Goal: Task Accomplishment & Management: Manage account settings

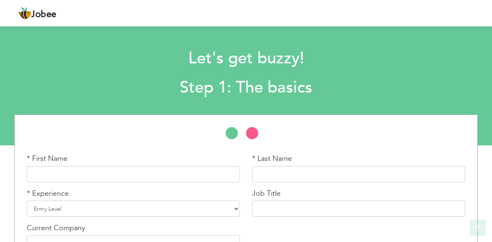
scroll to position [52, 0]
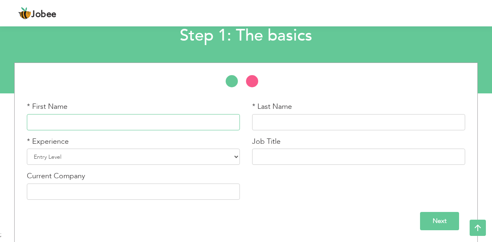
click at [95, 120] on input "text" at bounding box center [133, 122] width 213 height 16
type input "Ali"
type input "Khan"
type input "Software Quality Assurance"
click at [428, 221] on input "Next" at bounding box center [439, 221] width 39 height 18
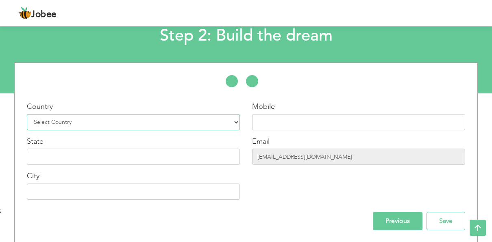
click at [96, 116] on select "Select Country [GEOGRAPHIC_DATA] [GEOGRAPHIC_DATA] [GEOGRAPHIC_DATA] [US_STATE]…" at bounding box center [133, 122] width 213 height 16
select select "166"
click at [27, 114] on select "Select Country [GEOGRAPHIC_DATA] [GEOGRAPHIC_DATA] [GEOGRAPHIC_DATA] [US_STATE]…" at bounding box center [133, 122] width 213 height 16
click at [73, 194] on input "text" at bounding box center [133, 192] width 213 height 16
type input "lahore"
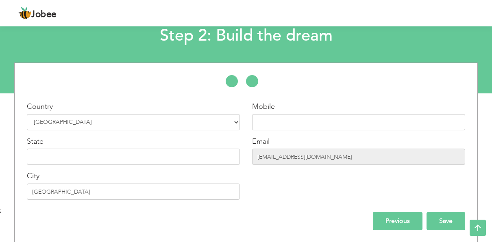
click at [452, 216] on input "Save" at bounding box center [446, 221] width 39 height 18
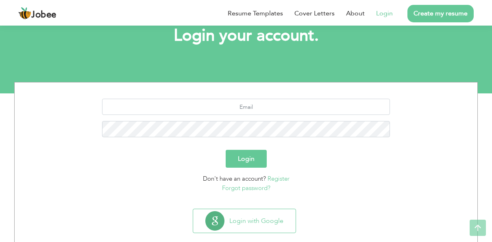
scroll to position [52, 0]
click at [238, 103] on input "text" at bounding box center [246, 106] width 288 height 16
paste input "[EMAIL_ADDRESS][DOMAIN_NAME]"
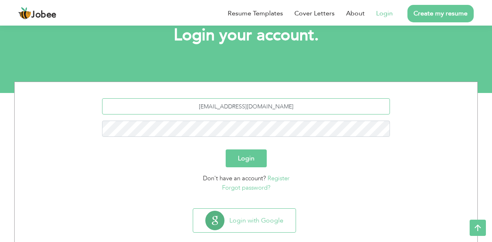
type input "[EMAIL_ADDRESS][DOMAIN_NAME]"
click at [238, 160] on button "Login" at bounding box center [246, 159] width 41 height 18
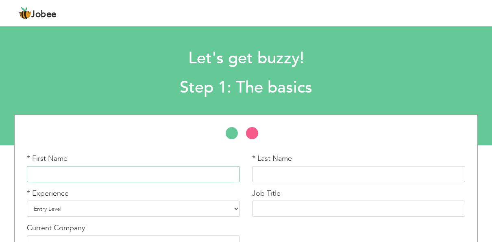
click at [155, 173] on input "text" at bounding box center [133, 174] width 213 height 16
type input "Ali"
click at [280, 179] on input "text" at bounding box center [358, 174] width 213 height 16
type input "k"
type input "Khan"
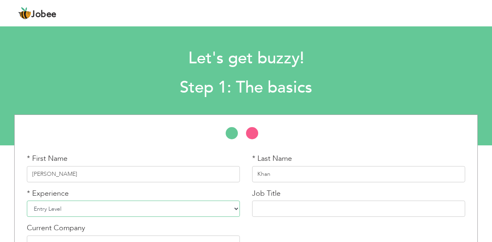
click at [114, 207] on select "Entry Level Less than 1 Year 1 Year 2 Years 3 Years 4 Years 5 Years 6 Years 7 Y…" at bounding box center [133, 209] width 213 height 16
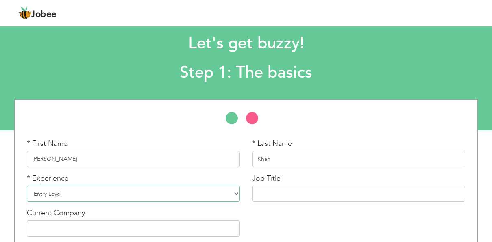
scroll to position [16, 0]
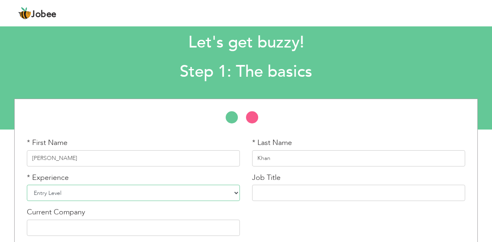
click at [175, 190] on select "Entry Level Less than 1 Year 1 Year 2 Years 3 Years 4 Years 5 Years 6 Years 7 Y…" at bounding box center [133, 193] width 213 height 16
select select "2"
click at [27, 185] on select "Entry Level Less than 1 Year 1 Year 2 Years 3 Years 4 Years 5 Years 6 Years 7 Y…" at bounding box center [133, 193] width 213 height 16
click at [291, 189] on input "text" at bounding box center [358, 193] width 213 height 16
click at [352, 192] on input "Software Quality Assurance (SQA" at bounding box center [358, 193] width 213 height 16
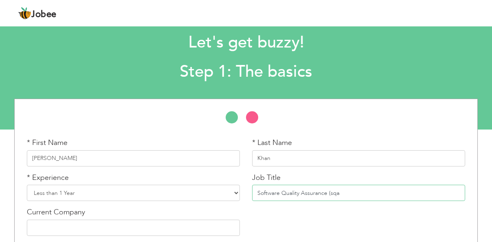
scroll to position [52, 0]
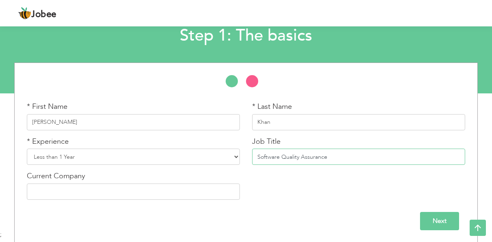
type input "Software Quality Assurance"
click at [439, 225] on input "Next" at bounding box center [439, 221] width 39 height 18
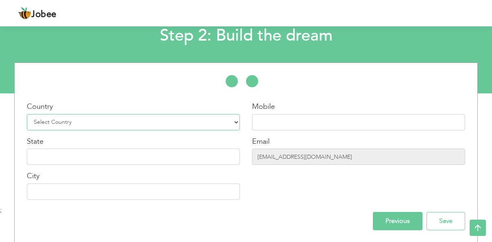
click at [178, 125] on select "Select Country Afghanistan Albania Algeria American Samoa Andorra Angola Anguil…" at bounding box center [133, 122] width 213 height 16
select select "166"
click at [27, 114] on select "Select Country Afghanistan Albania Algeria American Samoa Andorra Angola Anguil…" at bounding box center [133, 122] width 213 height 16
click at [265, 121] on input "text" at bounding box center [358, 122] width 213 height 16
type input "17759865200"
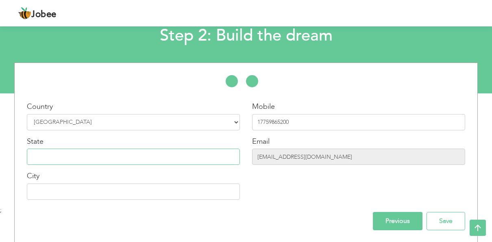
click at [75, 158] on input "text" at bounding box center [133, 157] width 213 height 16
click at [79, 199] on input "text" at bounding box center [133, 192] width 213 height 16
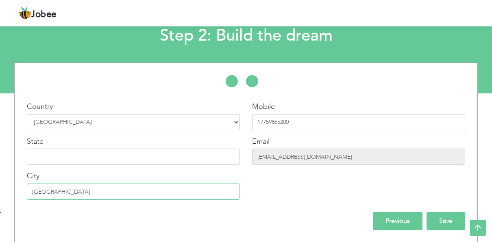
type input "[GEOGRAPHIC_DATA]"
click at [432, 218] on input "Save" at bounding box center [446, 221] width 39 height 18
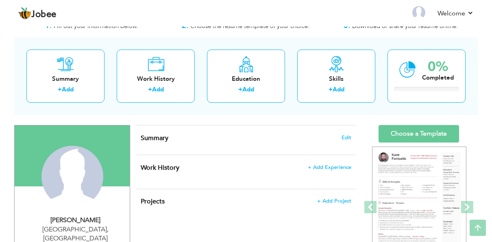
scroll to position [28, 0]
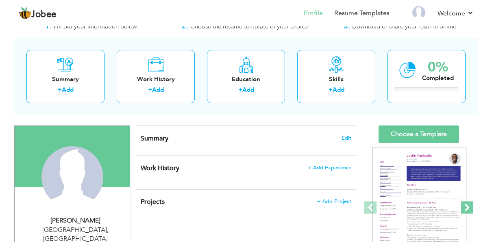
click at [466, 205] on span at bounding box center [467, 208] width 12 height 12
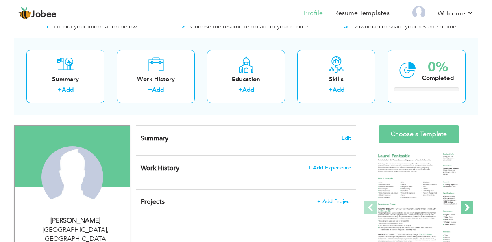
click at [466, 205] on span at bounding box center [467, 208] width 12 height 12
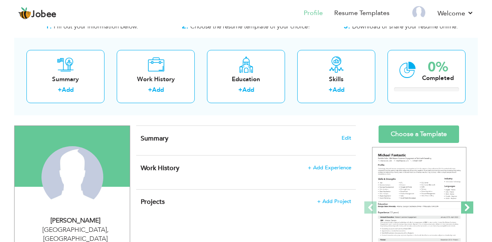
click at [466, 205] on span at bounding box center [467, 208] width 12 height 12
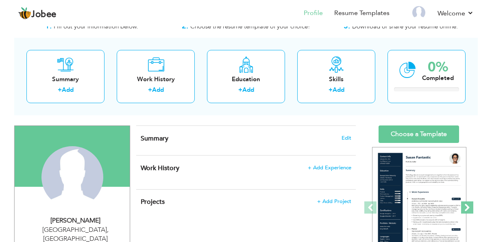
click at [466, 205] on span at bounding box center [467, 208] width 12 height 12
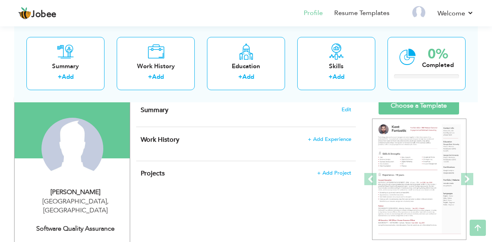
scroll to position [57, 0]
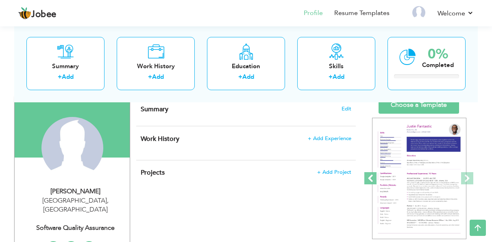
click at [373, 178] on span at bounding box center [371, 179] width 12 height 12
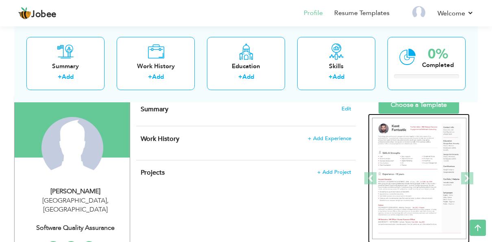
click at [426, 170] on img at bounding box center [419, 179] width 94 height 122
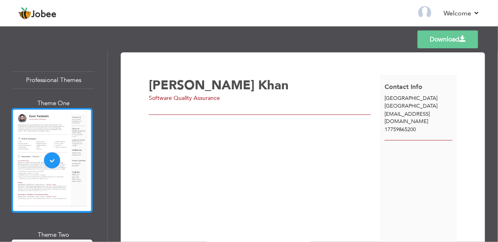
click at [47, 149] on div at bounding box center [51, 160] width 81 height 105
click at [258, 88] on span "Khan" at bounding box center [273, 85] width 31 height 17
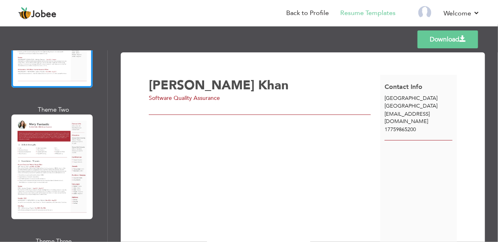
scroll to position [54, 0]
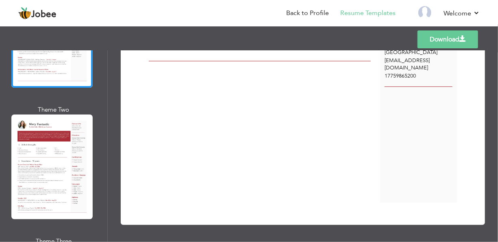
click at [219, 203] on div "Ali Khan Software Quality Assurance" at bounding box center [265, 112] width 232 height 182
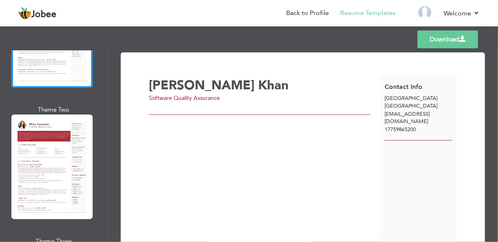
click at [186, 96] on span "Software Quality Assurance" at bounding box center [184, 98] width 71 height 8
click at [152, 86] on span "Ali" at bounding box center [202, 85] width 106 height 17
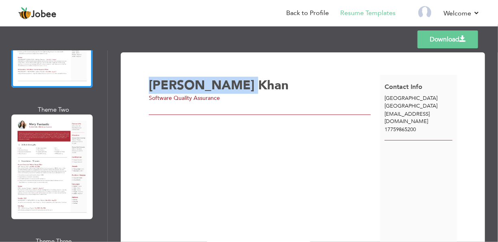
click at [152, 86] on span "Ali" at bounding box center [202, 85] width 106 height 17
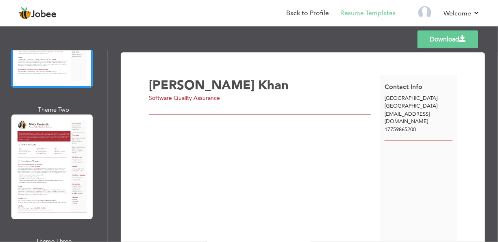
drag, startPoint x: 152, startPoint y: 86, endPoint x: 164, endPoint y: 151, distance: 66.2
click at [164, 151] on div "Ali Khan Software Quality Assurance" at bounding box center [265, 166] width 232 height 182
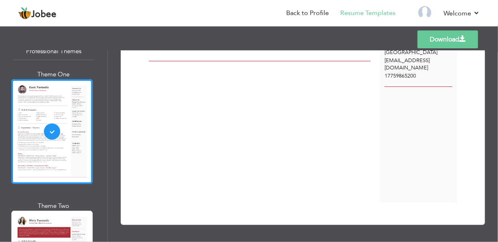
scroll to position [31, 0]
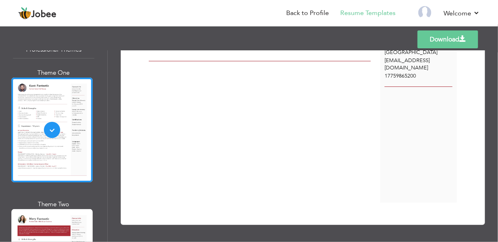
click at [58, 124] on div at bounding box center [51, 130] width 81 height 105
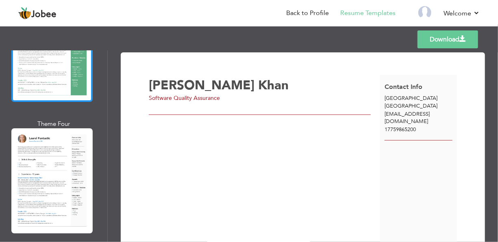
scroll to position [375, 0]
click at [43, 167] on div at bounding box center [51, 180] width 81 height 105
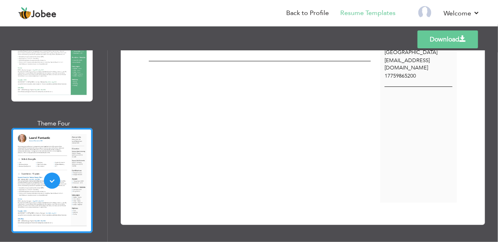
scroll to position [0, 0]
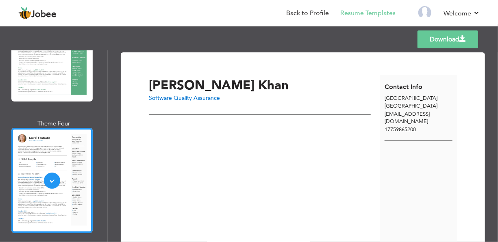
click at [403, 160] on div "Contact Info Lahore Pakistan fomewi@cyclelove.cc 17759865200" at bounding box center [418, 166] width 77 height 182
click at [170, 113] on div at bounding box center [260, 112] width 222 height 7
click at [449, 46] on link "Download" at bounding box center [448, 40] width 61 height 18
click at [443, 37] on link "Download" at bounding box center [448, 40] width 61 height 18
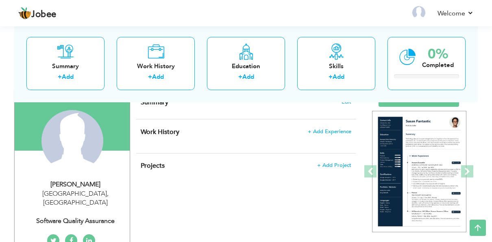
scroll to position [55, 0]
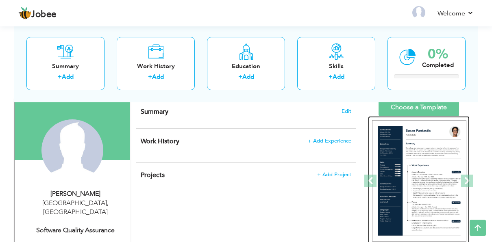
click at [411, 177] on img at bounding box center [419, 181] width 94 height 122
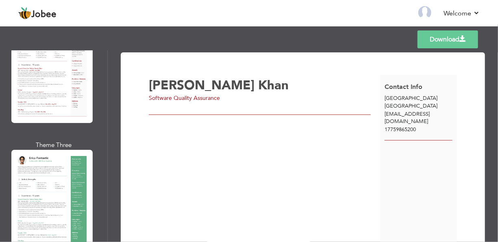
scroll to position [57, 0]
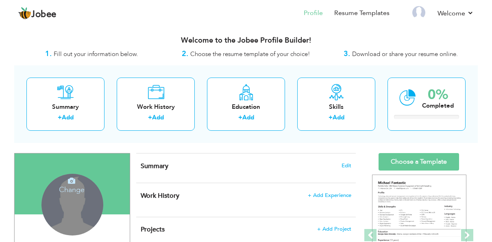
click at [80, 205] on div "Change Remove" at bounding box center [73, 205] width 62 height 62
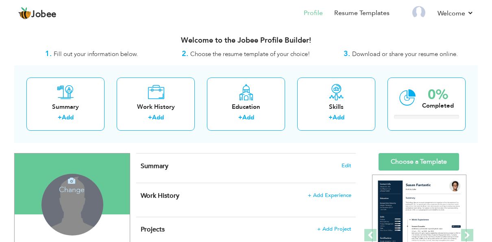
click at [80, 205] on div "Change Remove" at bounding box center [73, 205] width 62 height 62
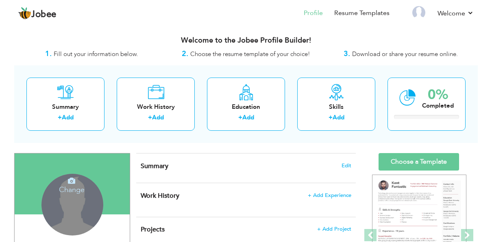
click at [74, 181] on icon at bounding box center [71, 180] width 7 height 7
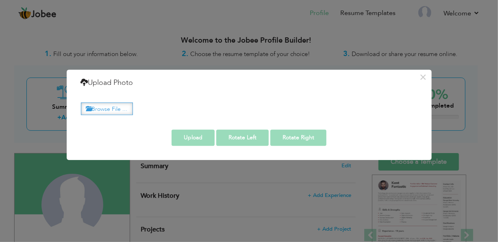
click at [126, 105] on label "Browse File ..." at bounding box center [107, 109] width 52 height 13
click at [0, 0] on input "Browse File ..." at bounding box center [0, 0] width 0 height 0
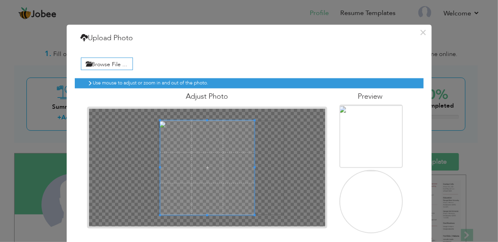
click at [373, 207] on img at bounding box center [381, 202] width 85 height 63
drag, startPoint x: 227, startPoint y: 92, endPoint x: 216, endPoint y: 46, distance: 48.1
click at [216, 46] on div "× Upload Photo Browse File ... Adjust Photo Preview Upload Rotate Left" at bounding box center [249, 151] width 365 height 252
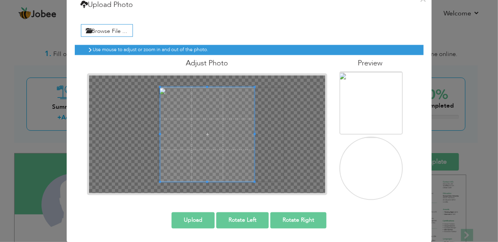
click at [180, 218] on button "Upload" at bounding box center [193, 221] width 43 height 16
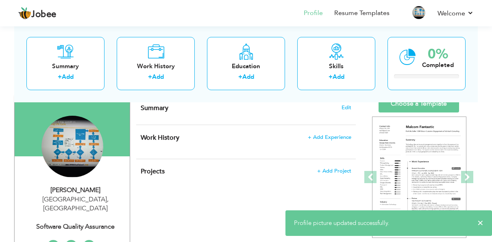
scroll to position [59, 0]
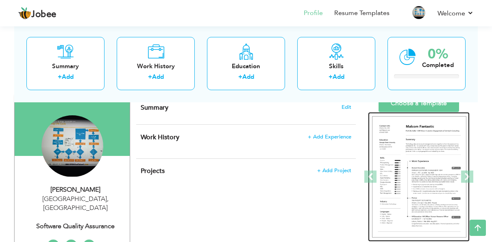
click at [419, 151] on img at bounding box center [419, 177] width 94 height 122
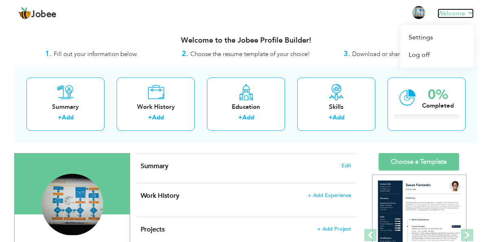
click at [471, 13] on link "Welcome" at bounding box center [456, 14] width 36 height 10
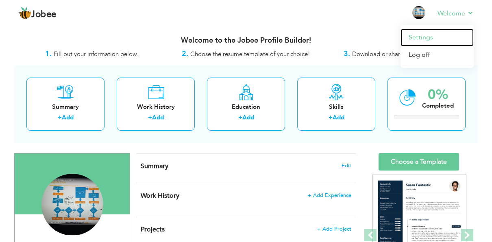
click at [420, 43] on link "Settings" at bounding box center [437, 37] width 73 height 17
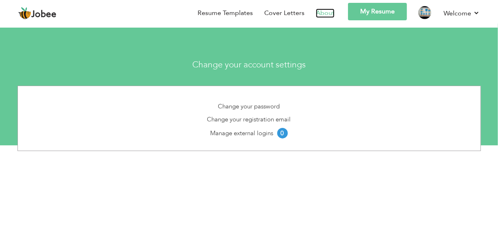
click at [326, 9] on link "About" at bounding box center [325, 13] width 19 height 9
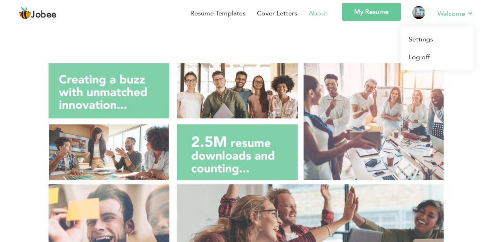
click at [470, 15] on link "Welcome" at bounding box center [456, 14] width 36 height 10
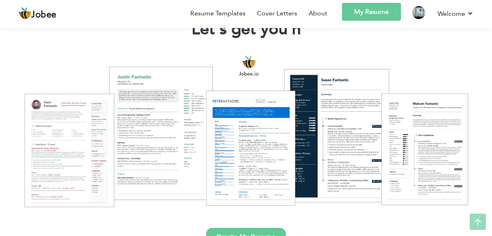
scroll to position [69, 0]
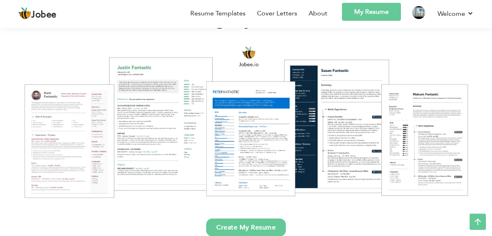
click at [70, 146] on div at bounding box center [246, 122] width 480 height 170
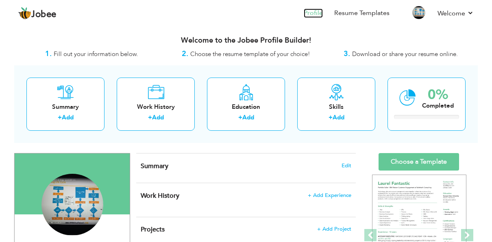
click at [318, 12] on link "Profile" at bounding box center [313, 13] width 19 height 9
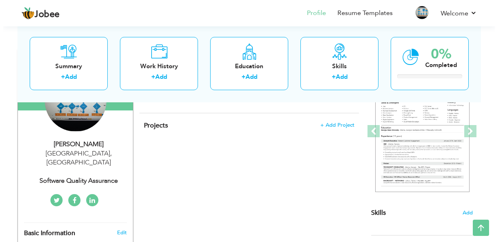
scroll to position [103, 0]
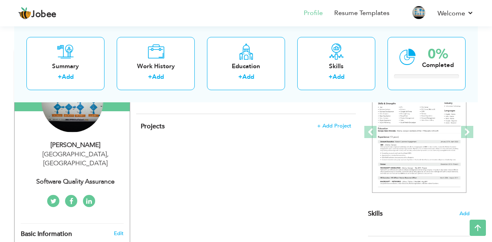
click at [79, 148] on div "[PERSON_NAME]" at bounding box center [75, 145] width 109 height 9
type input "[PERSON_NAME]"
type input "Khan"
type input "17759865200"
select select "number:166"
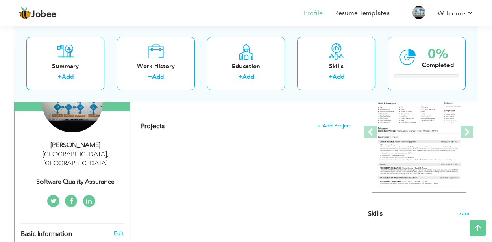
type input "[GEOGRAPHIC_DATA]"
select select "number:2"
type input "Software Quality Assurance"
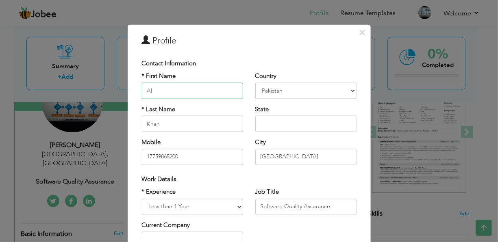
type input "A"
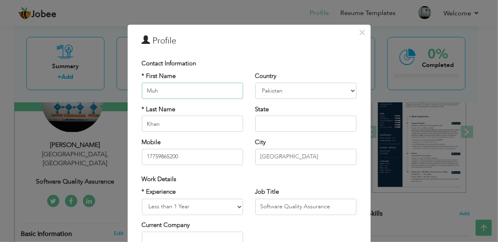
type input "[DEMOGRAPHIC_DATA]"
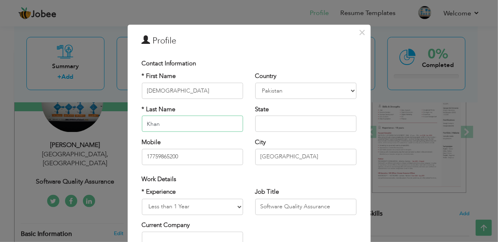
click at [181, 122] on input "Khan" at bounding box center [192, 124] width 101 height 16
type input "K"
type input "[PERSON_NAME]"
click at [194, 156] on input "17759865200" at bounding box center [192, 157] width 101 height 16
type input "1"
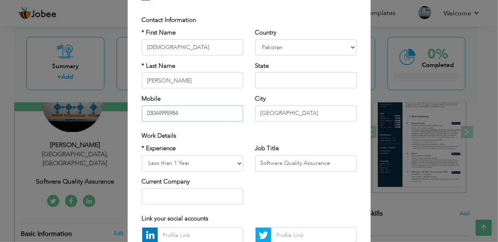
scroll to position [44, 0]
type input "03044995984"
click at [330, 162] on input "Software Quality Assurance" at bounding box center [306, 163] width 101 height 16
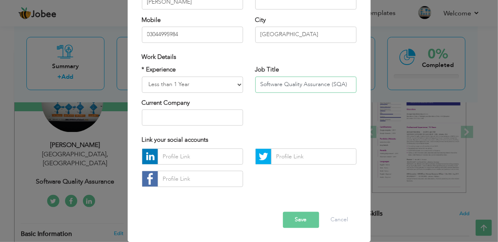
scroll to position [123, 0]
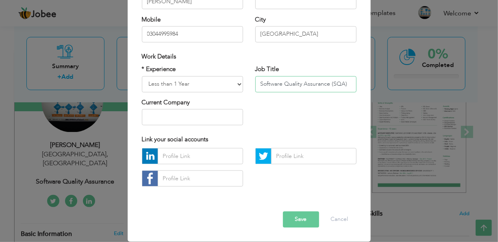
type input "Software Quality Assurance (SQA)"
click at [175, 157] on input "text" at bounding box center [200, 157] width 85 height 16
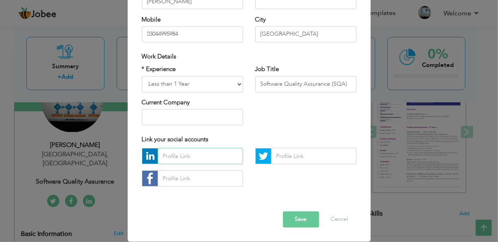
click at [164, 160] on input "text" at bounding box center [200, 157] width 85 height 16
paste input "[URL][DOMAIN_NAME][PERSON_NAME]"
type input "[URL][DOMAIN_NAME][PERSON_NAME]"
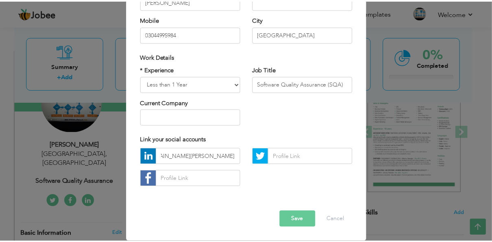
scroll to position [0, 0]
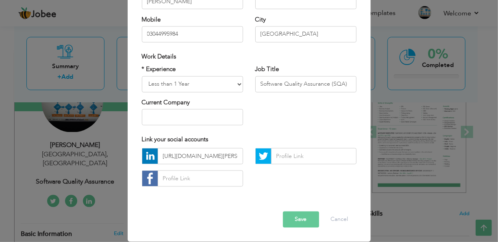
click at [299, 222] on button "Save" at bounding box center [301, 220] width 36 height 16
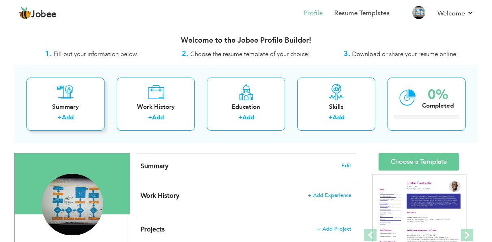
click at [70, 106] on div "Summary" at bounding box center [65, 107] width 65 height 9
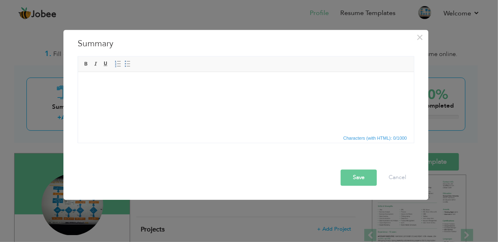
click at [87, 87] on body at bounding box center [246, 84] width 320 height 9
paste body
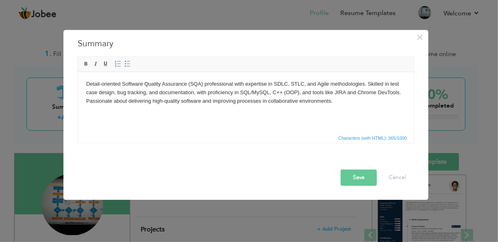
click at [352, 179] on button "Save" at bounding box center [359, 178] width 36 height 16
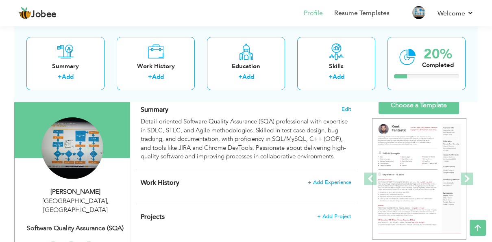
scroll to position [55, 0]
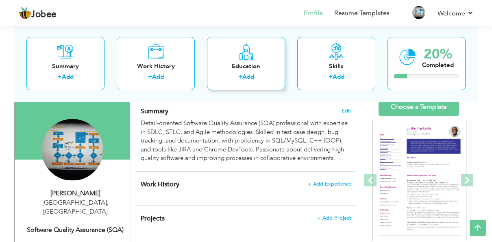
click at [243, 59] on icon at bounding box center [246, 51] width 16 height 16
radio input "true"
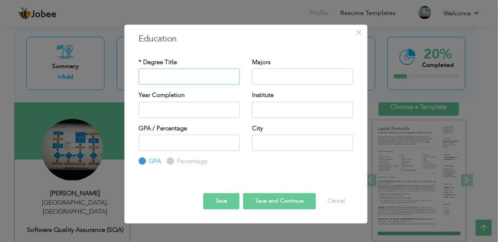
click at [179, 72] on input "text" at bounding box center [189, 77] width 101 height 16
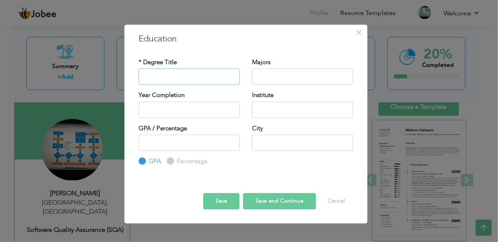
click at [179, 72] on input "text" at bounding box center [189, 77] width 101 height 16
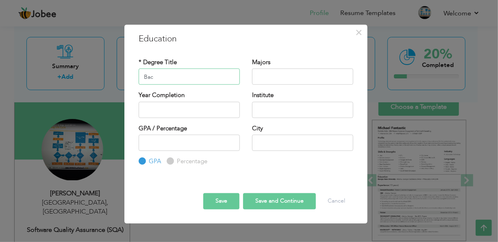
click at [162, 73] on input "Bac" at bounding box center [189, 77] width 101 height 16
type input "B"
paste input "Bachelor of Software Engineering"
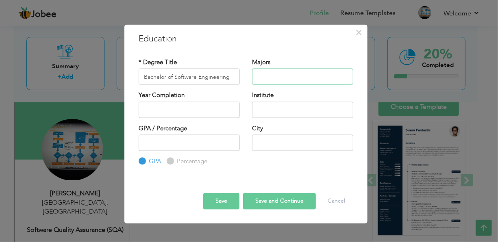
click at [285, 76] on input "text" at bounding box center [302, 77] width 101 height 16
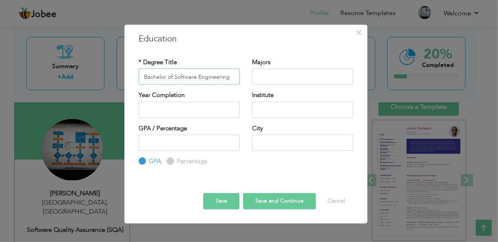
click at [175, 78] on input "Bachelor of Software Engineering" at bounding box center [189, 77] width 101 height 16
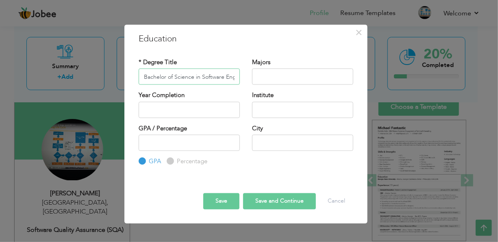
type input "Bachelor of Science in Software Engineering"
click at [267, 76] on input "text" at bounding box center [302, 77] width 101 height 16
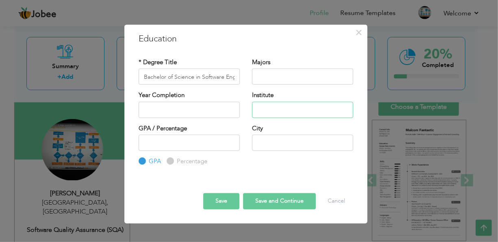
click at [277, 110] on input "text" at bounding box center [302, 110] width 101 height 16
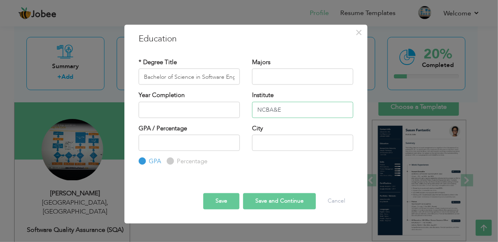
type input "NCBA&E"
click at [275, 139] on input "text" at bounding box center [302, 143] width 101 height 16
type input "[GEOGRAPHIC_DATA]"
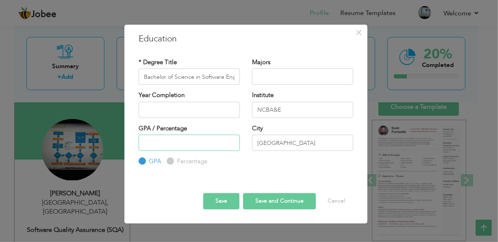
click at [201, 146] on input "number" at bounding box center [189, 143] width 101 height 16
type input "3.7"
type input "2025"
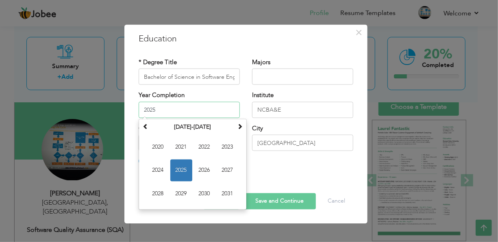
click at [162, 110] on input "2025" at bounding box center [189, 110] width 101 height 16
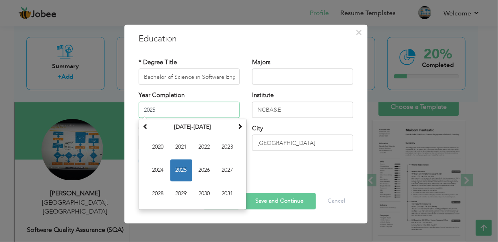
click at [162, 110] on input "2025" at bounding box center [189, 110] width 101 height 16
click at [179, 173] on span "2025" at bounding box center [181, 170] width 22 height 22
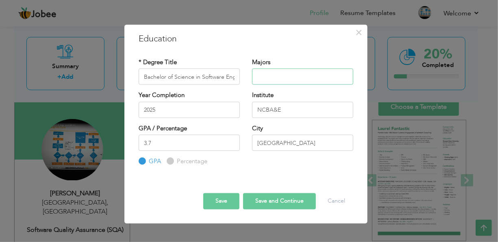
click at [272, 76] on input "text" at bounding box center [302, 77] width 101 height 16
type input "Software Quality Assurance (SQA)"
click at [222, 200] on button "Save" at bounding box center [221, 201] width 36 height 16
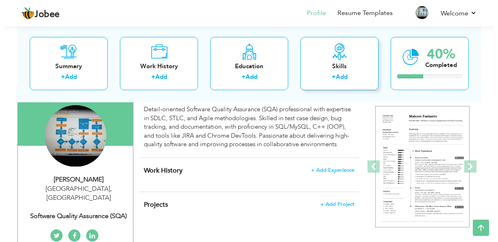
scroll to position [68, 0]
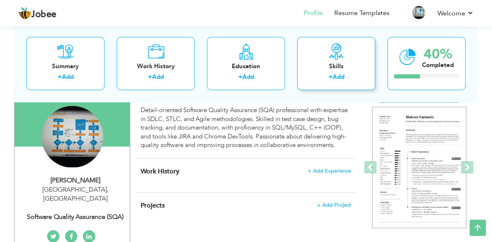
click at [310, 70] on div "Skills + Add" at bounding box center [336, 63] width 78 height 53
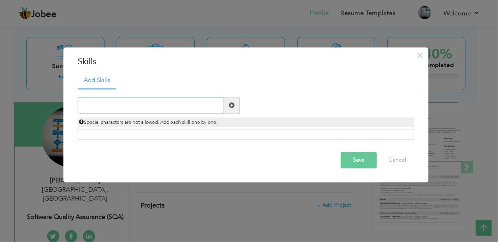
click at [159, 106] on input "text" at bounding box center [151, 105] width 146 height 16
type input "Software Development Life Cycle (SDLC)"
click at [232, 107] on span at bounding box center [232, 106] width 6 height 6
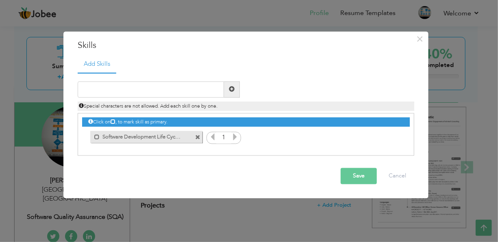
click at [233, 137] on icon at bounding box center [235, 136] width 7 height 7
click at [150, 87] on input "text" at bounding box center [151, 89] width 146 height 16
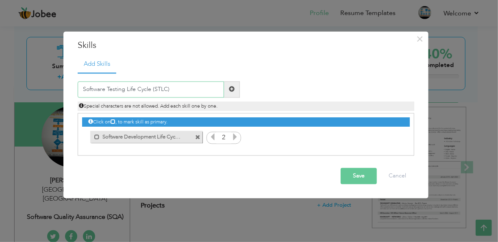
type input "Software Testing Life Cycle (STLC)"
click at [232, 92] on span at bounding box center [232, 90] width 6 height 6
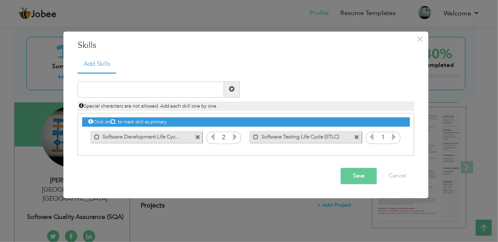
click at [395, 138] on icon at bounding box center [394, 136] width 7 height 7
click at [358, 138] on span at bounding box center [357, 137] width 5 height 5
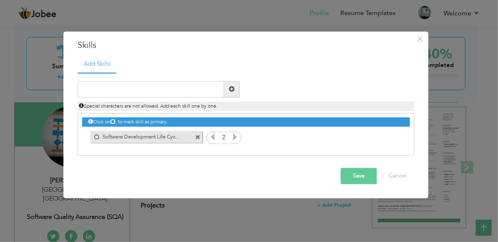
click at [214, 138] on icon at bounding box center [212, 136] width 7 height 7
click at [233, 137] on icon at bounding box center [235, 136] width 7 height 7
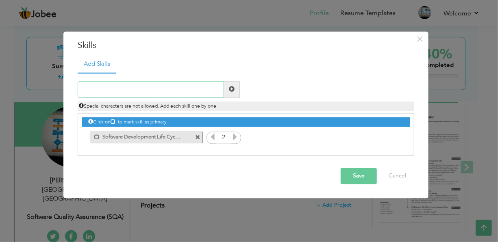
click at [151, 92] on input "text" at bounding box center [151, 89] width 146 height 16
type input "Software Testing Life Cycle (STLC)"
click at [237, 138] on icon at bounding box center [235, 136] width 7 height 7
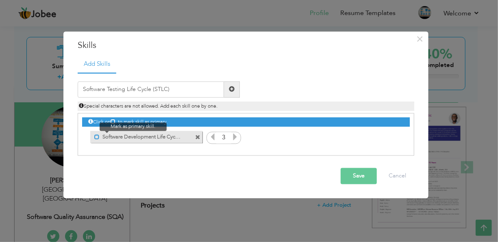
click at [96, 139] on span at bounding box center [96, 137] width 5 height 5
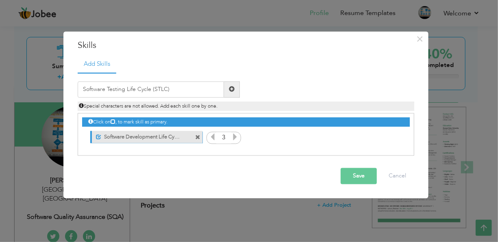
click at [211, 138] on icon at bounding box center [212, 136] width 7 height 7
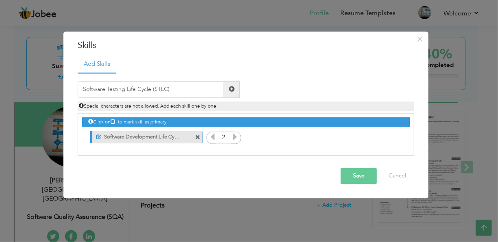
click at [213, 140] on icon at bounding box center [212, 136] width 7 height 7
click at [232, 89] on span at bounding box center [232, 90] width 6 height 6
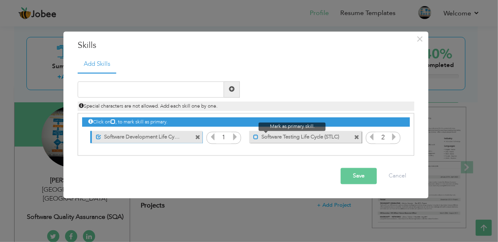
click at [255, 138] on span at bounding box center [255, 137] width 5 height 5
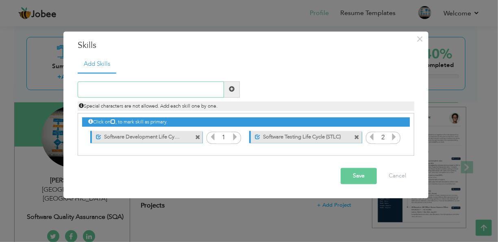
click at [141, 87] on input "text" at bounding box center [151, 89] width 146 height 16
type input "Test Case Development"
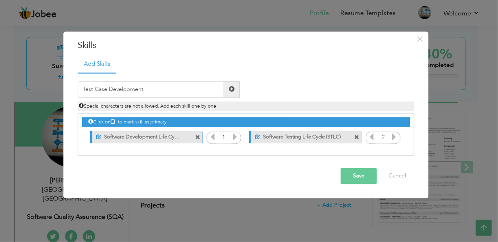
click at [232, 90] on span at bounding box center [232, 90] width 6 height 6
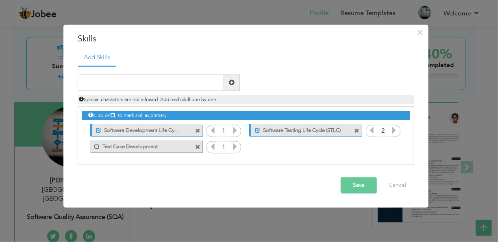
click at [234, 145] on icon at bounding box center [235, 146] width 7 height 7
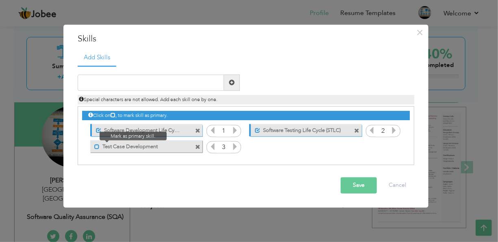
click at [95, 146] on span at bounding box center [96, 146] width 5 height 5
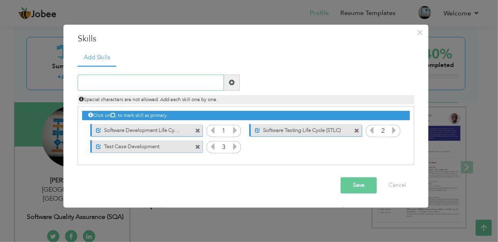
click at [152, 84] on input "text" at bounding box center [151, 82] width 146 height 16
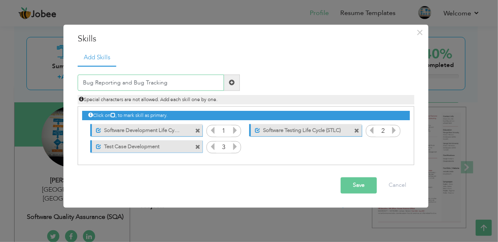
type input "Bug Reporting and Bug Tracking"
click at [229, 83] on span at bounding box center [232, 83] width 6 height 6
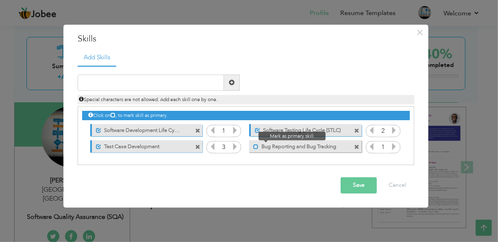
click at [256, 144] on span at bounding box center [255, 146] width 5 height 5
click at [395, 146] on icon at bounding box center [394, 146] width 7 height 7
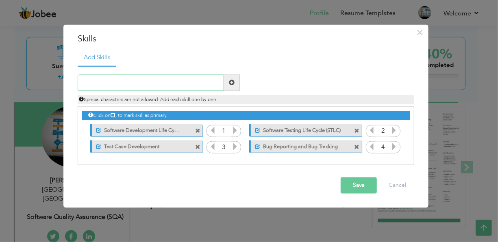
click at [192, 79] on input "text" at bounding box center [151, 82] width 146 height 16
type input "Agile & Scrum Methodologies"
click at [393, 148] on icon at bounding box center [394, 146] width 7 height 7
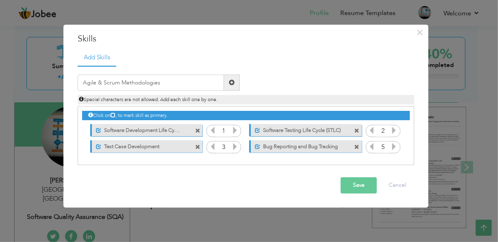
click at [371, 148] on icon at bounding box center [372, 146] width 7 height 7
click at [235, 84] on span at bounding box center [232, 82] width 16 height 16
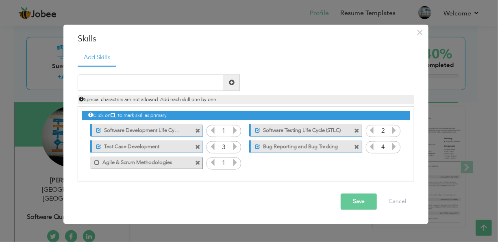
click at [234, 163] on icon at bounding box center [235, 162] width 7 height 7
click at [95, 162] on span at bounding box center [96, 163] width 5 height 5
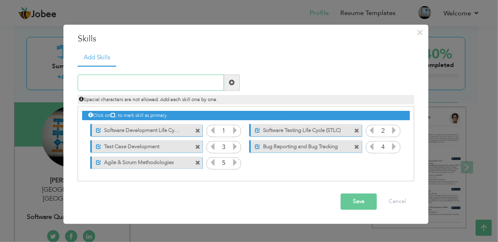
click at [153, 81] on input "text" at bounding box center [151, 82] width 146 height 16
type input "SQL"
click at [236, 81] on span at bounding box center [232, 82] width 16 height 16
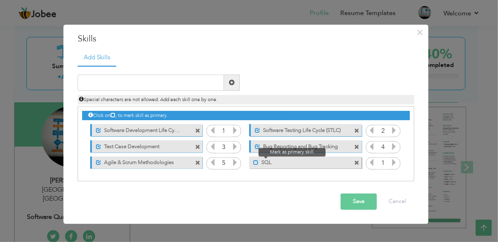
click at [256, 162] on span at bounding box center [255, 163] width 5 height 5
click at [394, 162] on icon at bounding box center [394, 162] width 7 height 7
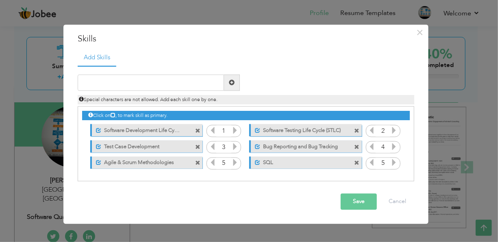
click at [394, 162] on icon at bounding box center [394, 162] width 7 height 7
click at [393, 164] on icon at bounding box center [394, 162] width 7 height 7
click at [393, 161] on icon at bounding box center [394, 162] width 7 height 7
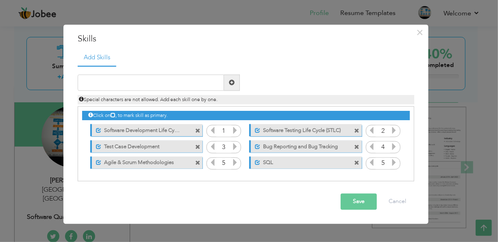
click at [393, 161] on icon at bounding box center [394, 162] width 7 height 7
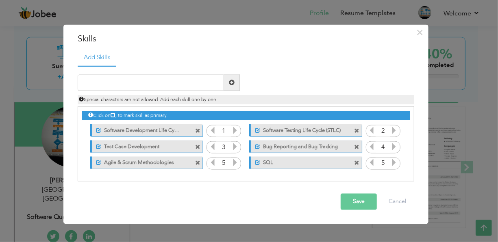
click at [393, 161] on icon at bounding box center [394, 162] width 7 height 7
click at [169, 81] on input "text" at bounding box center [151, 82] width 146 height 16
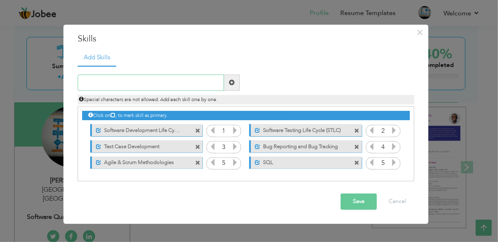
click at [125, 80] on input "text" at bounding box center [151, 82] width 146 height 16
click at [256, 162] on span at bounding box center [257, 163] width 5 height 5
click at [393, 163] on icon at bounding box center [394, 162] width 7 height 7
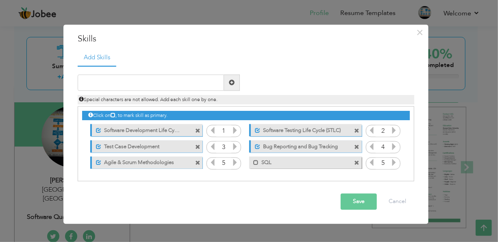
click at [393, 163] on icon at bounding box center [394, 162] width 7 height 7
click at [256, 164] on span at bounding box center [255, 163] width 5 height 5
click at [154, 85] on input "text" at bounding box center [151, 82] width 146 height 16
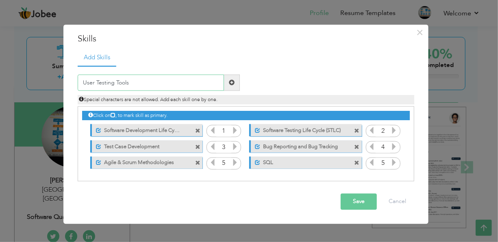
type input "User Testing Tools"
click at [232, 83] on span at bounding box center [232, 83] width 6 height 6
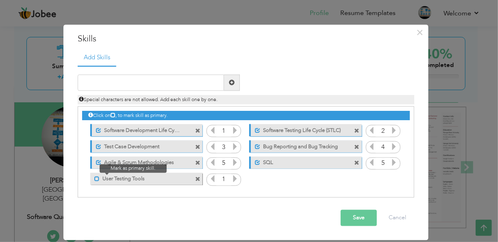
click at [96, 180] on span at bounding box center [96, 179] width 5 height 5
click at [156, 84] on input "text" at bounding box center [151, 82] width 146 height 16
type input "JIRA"
click at [231, 82] on span at bounding box center [232, 83] width 6 height 6
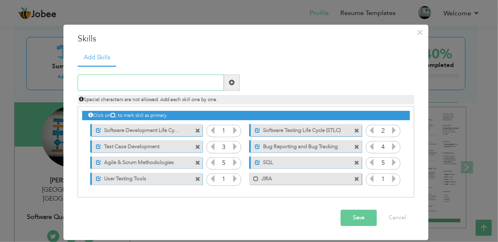
click at [154, 85] on input "text" at bounding box center [151, 82] width 146 height 16
type input "Chrome Dev Tools"
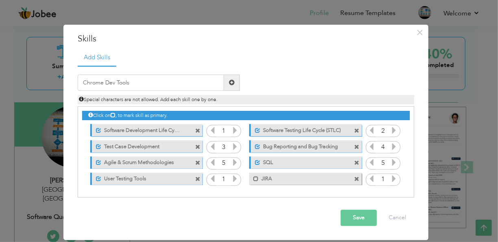
click at [235, 83] on span at bounding box center [232, 82] width 16 height 16
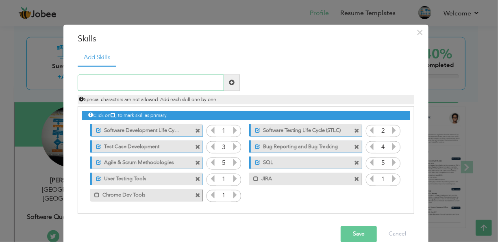
click at [165, 85] on input "text" at bounding box center [151, 82] width 146 height 16
type input "Microsoft Excel"
click at [230, 83] on span at bounding box center [232, 83] width 6 height 6
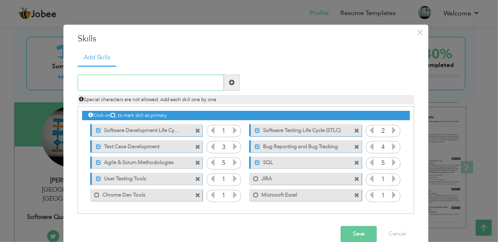
click at [167, 85] on input "text" at bounding box center [151, 82] width 146 height 16
type input "Google Sheets"
click at [229, 81] on span at bounding box center [232, 83] width 6 height 6
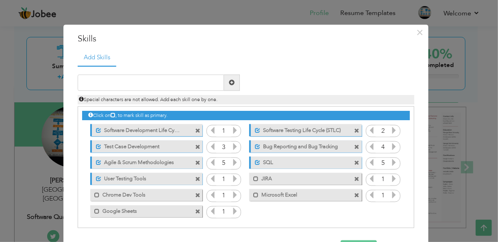
click at [259, 178] on label "JIRA" at bounding box center [300, 178] width 82 height 10
click at [94, 195] on span at bounding box center [96, 195] width 5 height 5
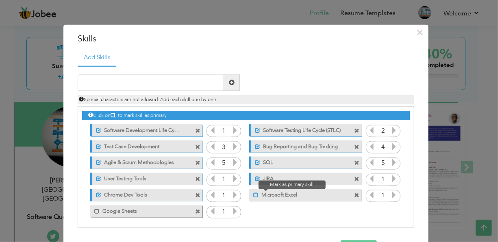
click at [253, 196] on span at bounding box center [255, 195] width 5 height 5
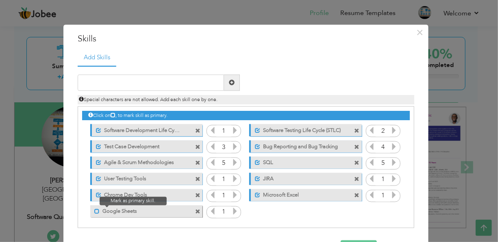
click at [94, 212] on span at bounding box center [96, 212] width 5 height 5
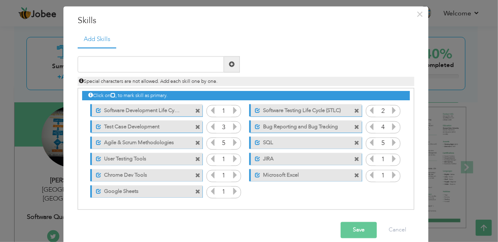
scroll to position [25, 0]
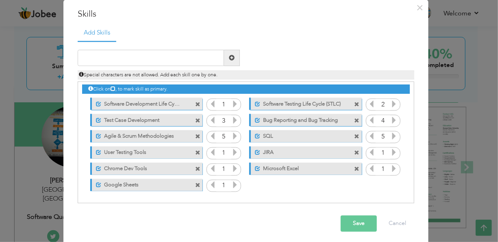
click at [358, 225] on button "Save" at bounding box center [359, 224] width 36 height 16
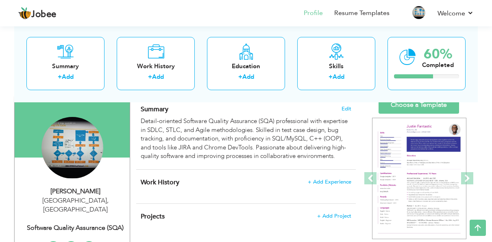
scroll to position [57, 0]
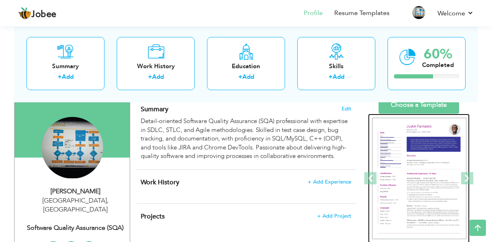
click at [404, 164] on img at bounding box center [419, 179] width 94 height 122
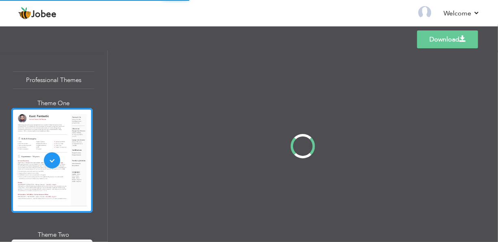
click at [35, 136] on div "Professional Themes Theme One Theme Two Theme Three Theme Four" at bounding box center [249, 146] width 498 height 192
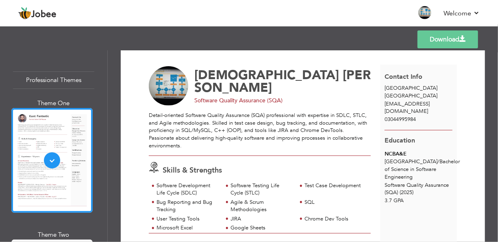
scroll to position [9, 0]
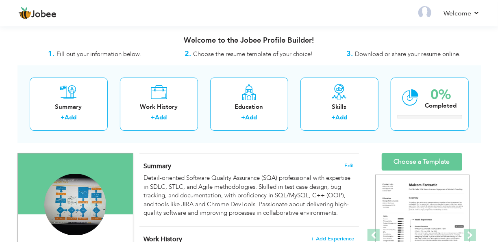
scroll to position [171, 0]
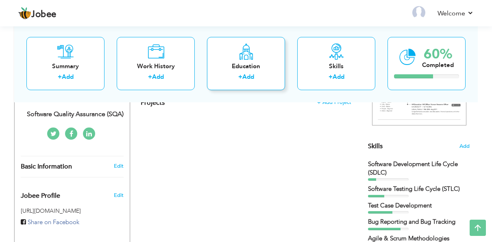
click at [254, 66] on div "Education" at bounding box center [246, 66] width 65 height 9
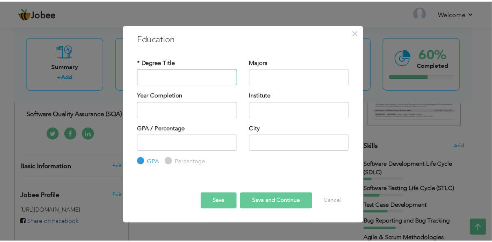
scroll to position [0, 0]
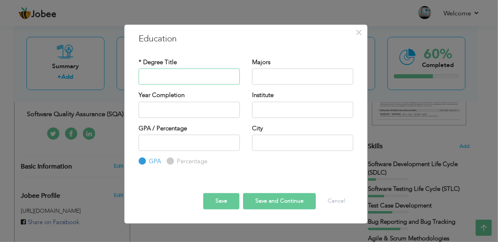
click at [151, 73] on input "text" at bounding box center [189, 77] width 101 height 16
type input "BSSE"
click at [266, 83] on input "text" at bounding box center [302, 77] width 101 height 16
click at [300, 79] on input "Software Engi" at bounding box center [302, 77] width 101 height 16
type input "S"
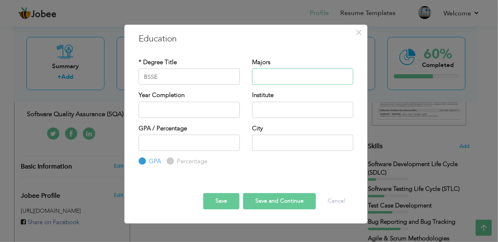
paste input "Software Engineering"
click at [259, 76] on input "Software Engineering" at bounding box center [302, 77] width 101 height 16
type input "Software Engineering"
click at [264, 138] on input "text" at bounding box center [302, 143] width 101 height 16
type input "[GEOGRAPHIC_DATA]"
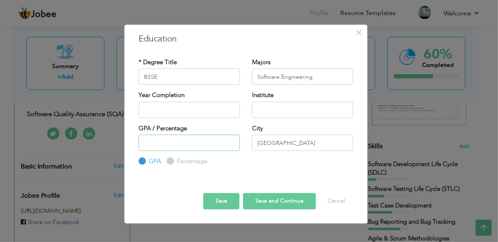
click at [202, 135] on input "number" at bounding box center [189, 143] width 101 height 16
type input "3.7"
type input "2025"
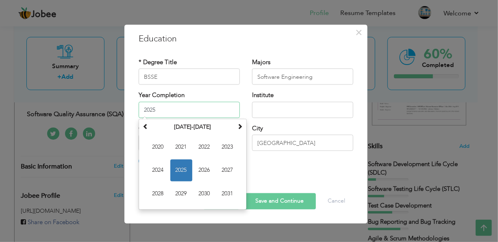
click at [168, 108] on input "2025" at bounding box center [189, 110] width 101 height 16
click at [183, 169] on span "2025" at bounding box center [181, 170] width 22 height 22
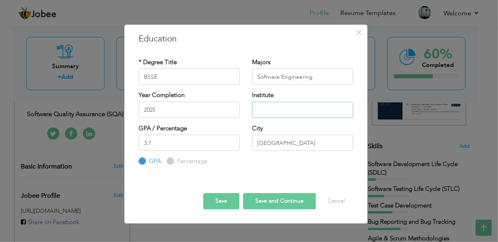
click at [268, 107] on input "text" at bounding box center [302, 110] width 101 height 16
type input "NCBA&E"
click at [261, 109] on input "NCBA&E" at bounding box center [302, 110] width 101 height 16
click at [224, 201] on button "Save" at bounding box center [221, 201] width 36 height 16
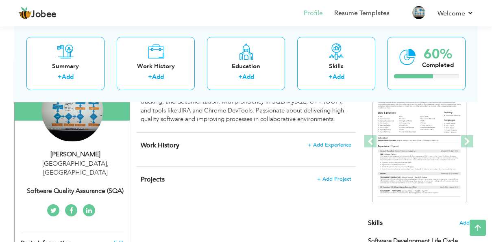
scroll to position [76, 0]
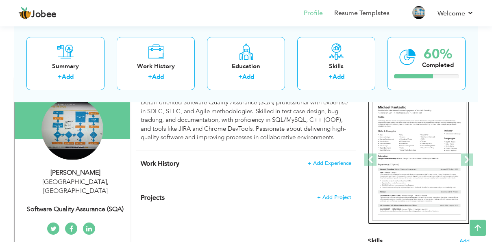
click at [419, 138] on img at bounding box center [419, 160] width 94 height 122
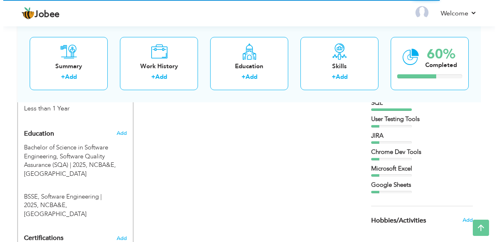
scroll to position [323, 0]
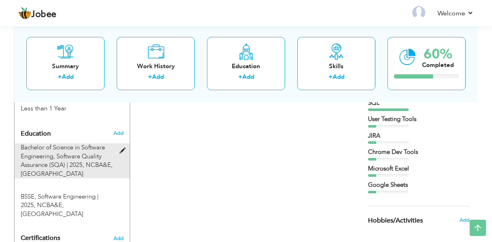
click at [123, 148] on span at bounding box center [125, 151] width 10 height 6
type input "Bachelor of Science in Software Engineering"
type input "Software Quality Assurance (SQA)"
type input "2025"
type input "NCBA&E"
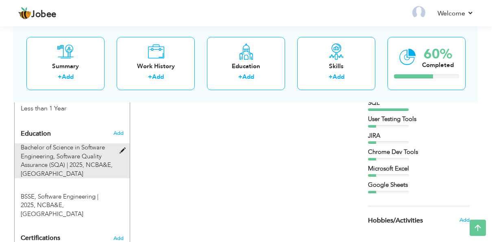
radio input "true"
type input "Lahore"
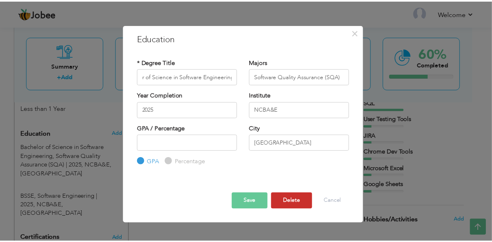
scroll to position [0, 0]
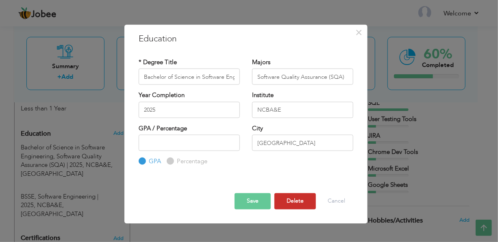
click at [295, 197] on button "Delete" at bounding box center [296, 201] width 42 height 16
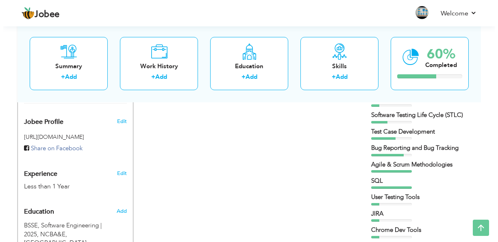
scroll to position [225, 0]
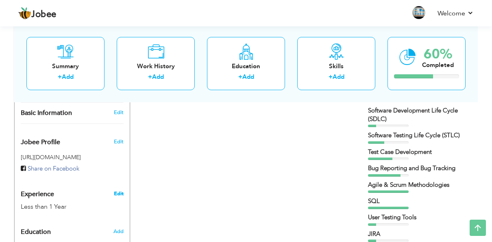
click at [118, 190] on link "Edit" at bounding box center [119, 193] width 10 height 7
select select "number:166"
select select "number:2"
type input "Software Quality Assurance (SQA)"
type input "https://www.linkedin.com/in/muhammad-touseef-5a373b249"
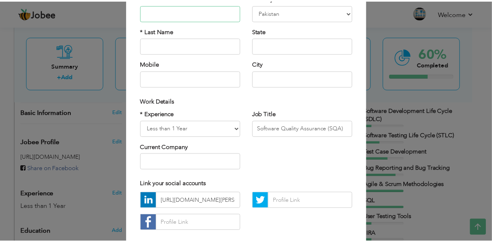
scroll to position [32, 0]
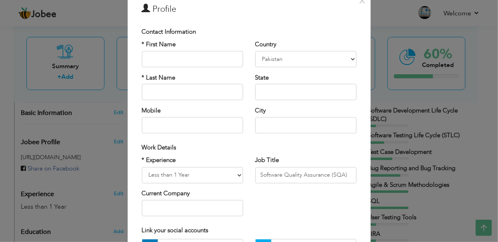
click at [384, 98] on div "× Profile Contact Information * First Name * Last Name Mobile Aruba" at bounding box center [249, 121] width 498 height 242
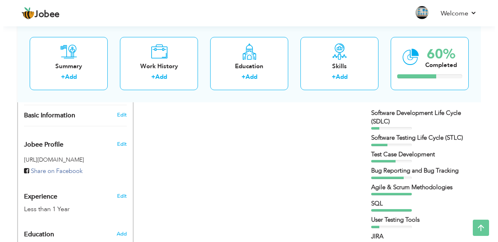
scroll to position [220, 0]
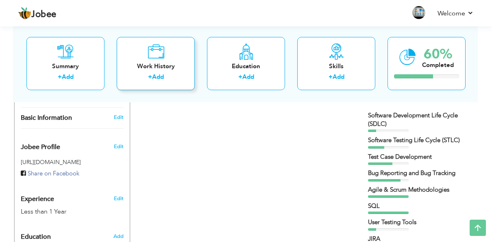
click at [161, 65] on div "Work History" at bounding box center [155, 66] width 65 height 9
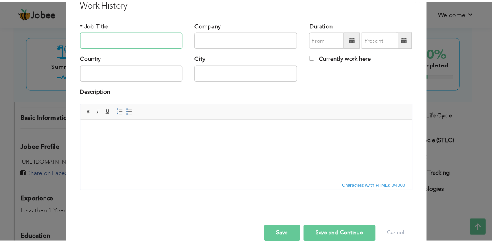
scroll to position [35, 0]
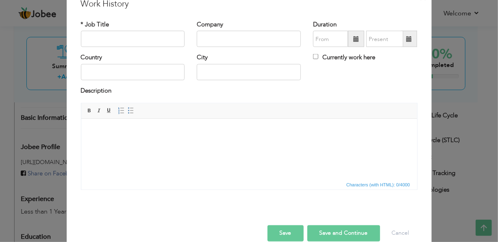
click at [469, 81] on div "× Work History * Job Title Company Duration Currently work here Country" at bounding box center [249, 121] width 498 height 242
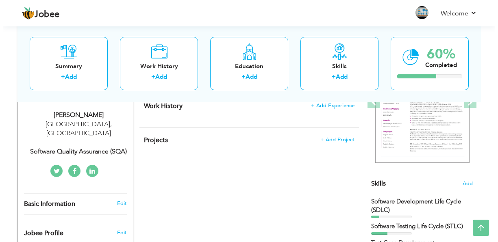
scroll to position [133, 0]
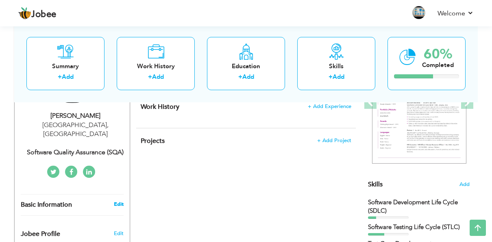
click at [121, 201] on link "Edit" at bounding box center [119, 204] width 10 height 7
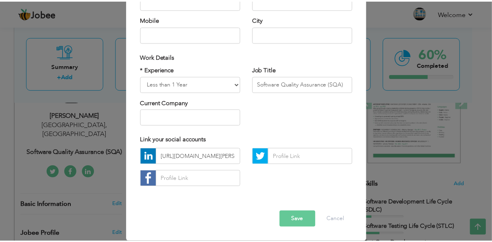
scroll to position [0, 0]
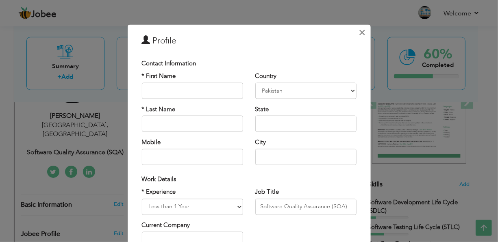
click at [360, 29] on span "×" at bounding box center [362, 32] width 7 height 15
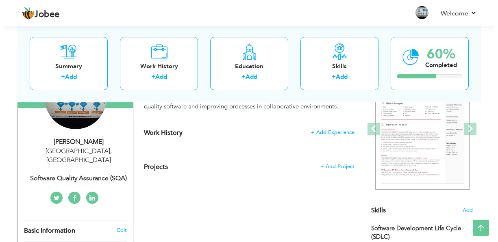
scroll to position [105, 0]
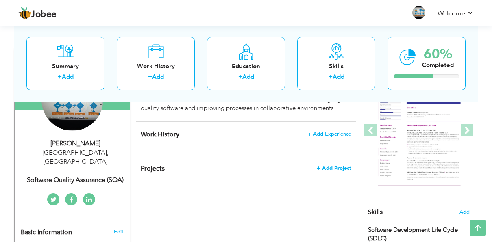
click at [330, 167] on span "+ Add Project" at bounding box center [334, 169] width 35 height 6
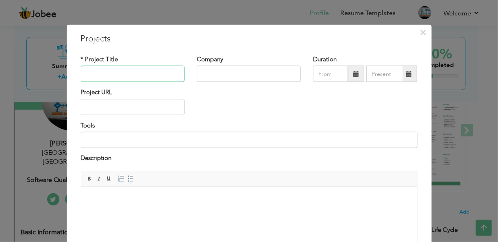
click at [112, 76] on input "text" at bounding box center [133, 74] width 104 height 16
paste input "E-Commerce Website Functional Testing (Academic Project)"
type input "E-Commerce Website Functional Testing (Academic Project)"
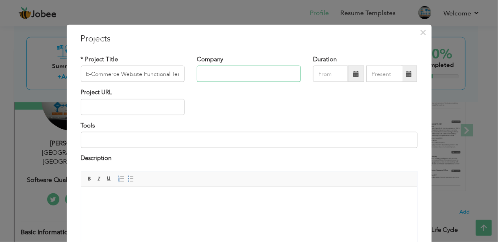
click at [221, 71] on input "text" at bounding box center [249, 74] width 104 height 16
click at [131, 143] on input at bounding box center [249, 140] width 337 height 16
paste input "Tools: Manual Testing, SDLC/STLC, JIRA, Chrome DevTools, MS Excel"
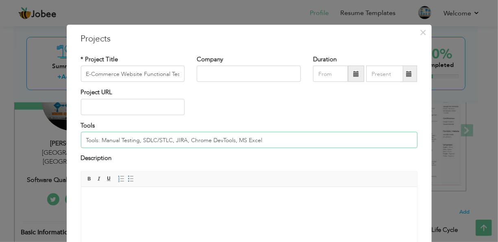
click at [82, 137] on input "Tools: Manual Testing, SDLC/STLC, JIRA, Chrome DevTools, MS Excel" at bounding box center [249, 140] width 337 height 16
type input "Tools: Manual Testing, SDLC/STLC, JIRA, Chrome Dev Tools, MS Excel"
click at [144, 194] on html at bounding box center [249, 199] width 336 height 25
paste body
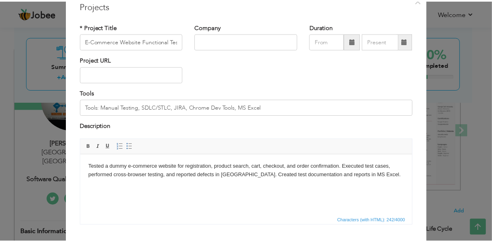
scroll to position [81, 0]
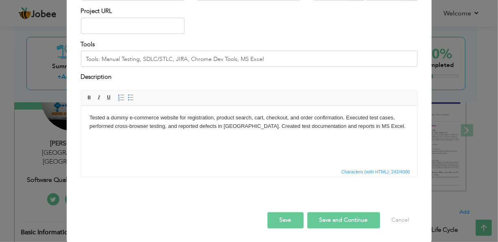
click at [286, 218] on button "Save" at bounding box center [286, 220] width 36 height 16
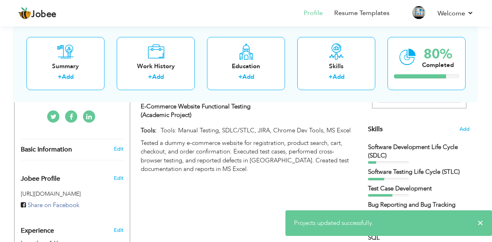
scroll to position [189, 0]
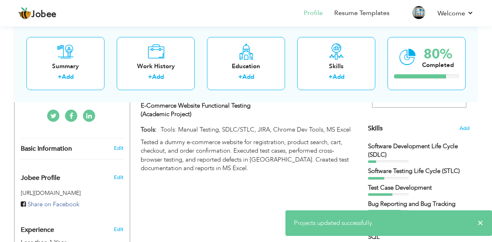
click at [265, 174] on div "Projects + Add Project E-Commerce Website Functional Testing (Academic Project)…" at bounding box center [246, 124] width 220 height 105
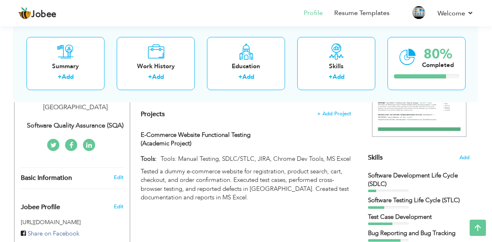
scroll to position [164, 0]
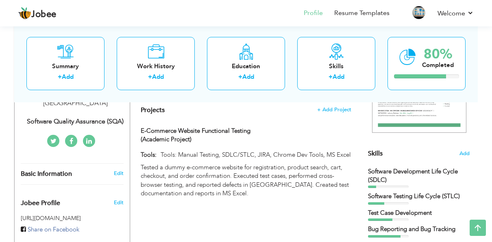
click at [245, 217] on div "CV Import Profile Strength 0% Select an Item from right menu Work History * Job…" at bounding box center [246, 233] width 232 height 487
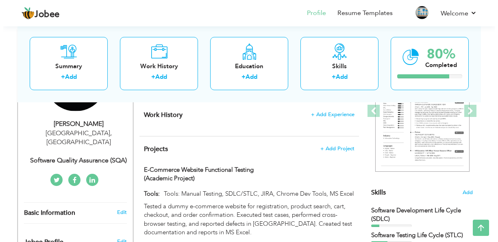
scroll to position [127, 0]
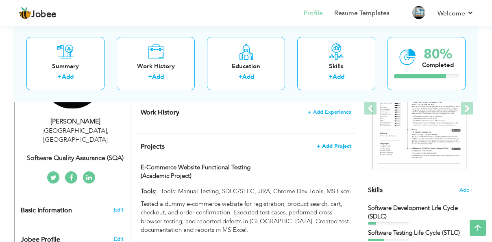
click at [328, 144] on span "+ Add Project" at bounding box center [334, 147] width 35 height 6
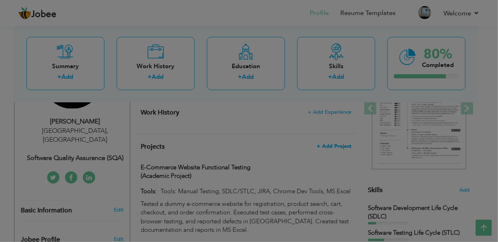
scroll to position [0, 0]
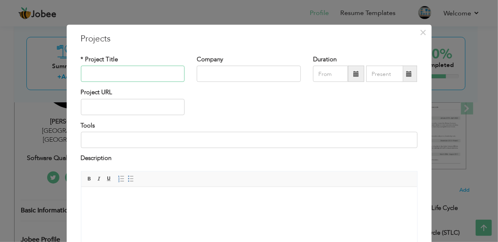
click at [106, 75] on input "text" at bounding box center [133, 74] width 104 height 16
paste input "Mobile To-Do App Testing (Practice Project)"
type input "Mobile To-Do App Testing (Practice Project)"
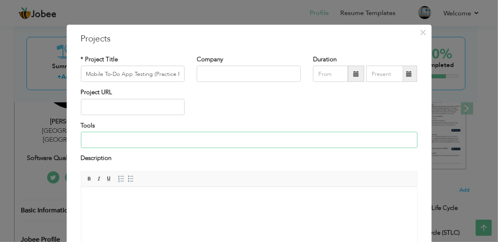
click at [111, 141] on input at bounding box center [249, 140] width 337 height 16
paste input "Tools: Manual Testing, Chrome DevTools, MS Excel, Google Sheets"
click at [83, 140] on input "Tools: Manual Testing, Chrome DevTools, MS Excel, Google Sheets" at bounding box center [249, 140] width 337 height 16
type input "Tools: Manual Testing, Chrome Dev Tools, MS Excel, Google Sheets"
click at [142, 202] on body at bounding box center [249, 199] width 320 height 9
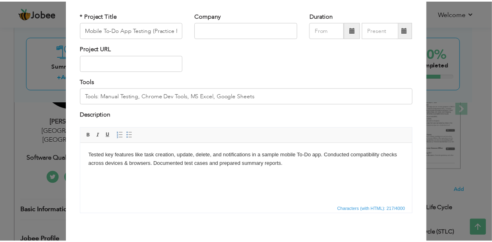
scroll to position [81, 0]
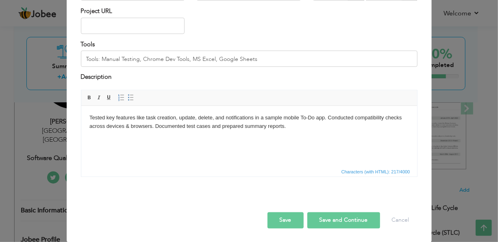
click at [279, 220] on button "Save" at bounding box center [286, 220] width 36 height 16
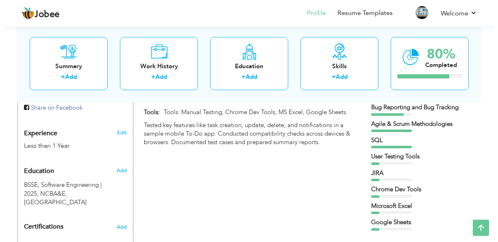
scroll to position [284, 0]
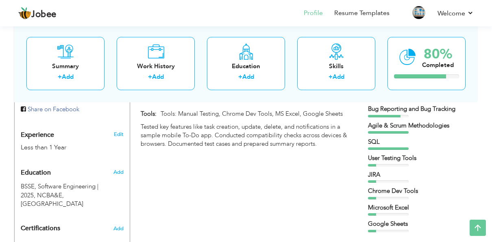
click at [114, 123] on div "Edit" at bounding box center [120, 133] width 19 height 20
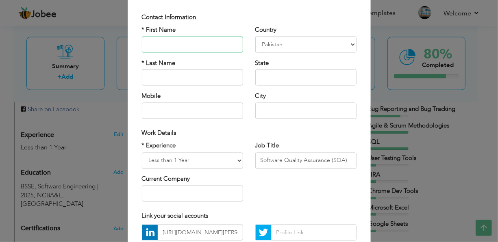
scroll to position [47, 0]
click at [230, 159] on select "Entry Level Less than 1 Year 1 Year 2 Years 3 Years 4 Years 5 Years 6 Years 7 Y…" at bounding box center [192, 160] width 101 height 16
select select "number:1"
click at [142, 152] on select "Entry Level Less than 1 Year 1 Year 2 Years 3 Years 4 Years 5 Years 6 Years 7 Y…" at bounding box center [192, 160] width 101 height 16
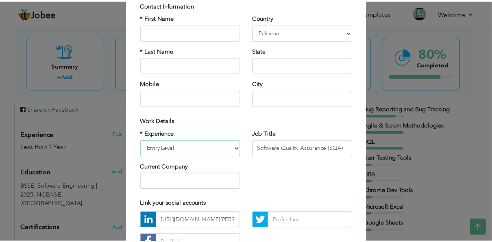
scroll to position [123, 0]
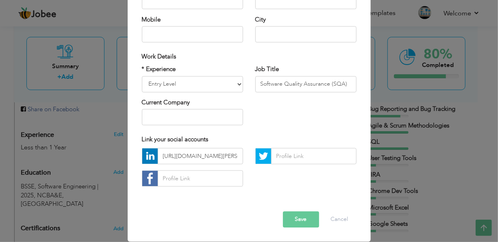
click at [294, 215] on button "Save" at bounding box center [301, 220] width 36 height 16
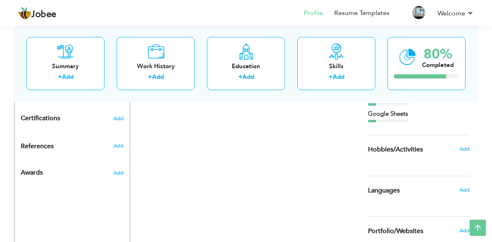
scroll to position [393, 0]
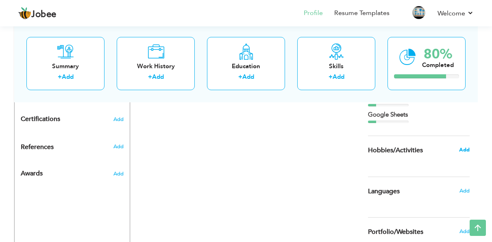
click at [462, 150] on span "Add" at bounding box center [464, 149] width 11 height 7
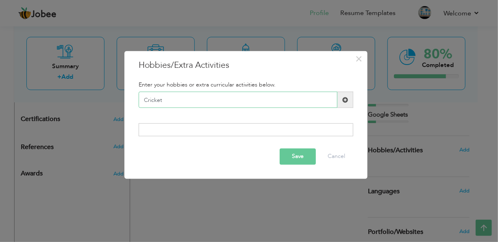
type input "Cricket"
click at [259, 130] on div at bounding box center [246, 129] width 215 height 13
click at [347, 99] on span at bounding box center [346, 100] width 6 height 6
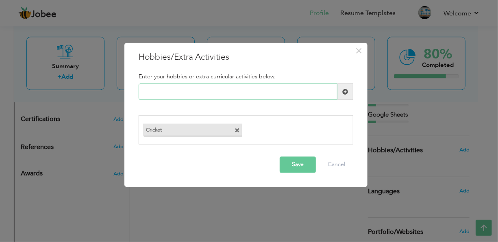
click at [163, 92] on input "text" at bounding box center [238, 92] width 199 height 16
type input "Video Games"
click at [343, 95] on span at bounding box center [346, 92] width 16 height 16
click at [172, 93] on input "text" at bounding box center [238, 92] width 199 height 16
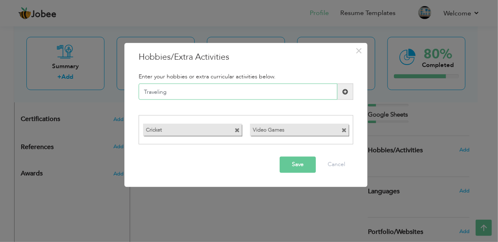
type input "Traveling"
click at [346, 94] on span at bounding box center [346, 92] width 6 height 6
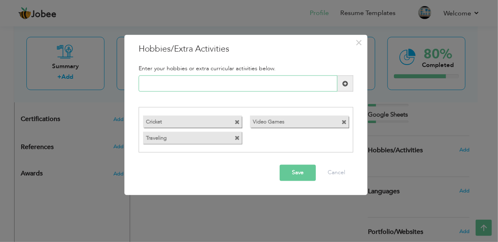
click at [200, 82] on input "text" at bounding box center [238, 84] width 199 height 16
type input "Learning new tools and AI"
click at [345, 86] on span at bounding box center [346, 84] width 6 height 6
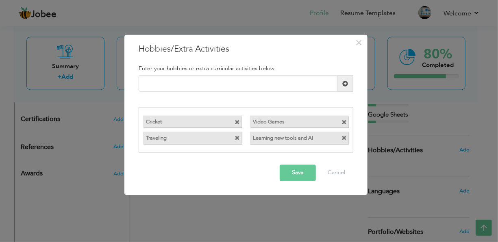
click at [295, 174] on button "Save" at bounding box center [298, 173] width 36 height 16
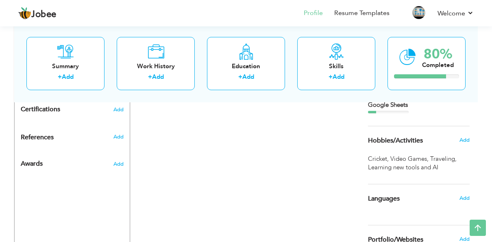
scroll to position [401, 0]
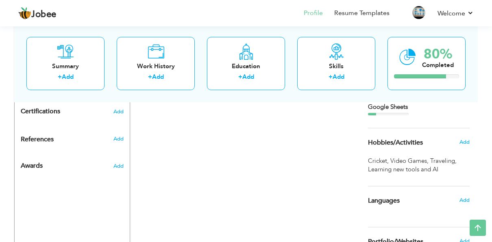
click at [402, 168] on span "Learning new tools and AI ," at bounding box center [404, 170] width 72 height 9
click at [415, 168] on span "Learning new tools and AI ," at bounding box center [404, 170] width 72 height 9
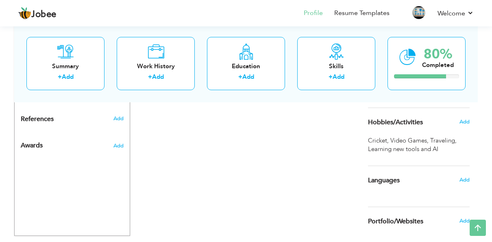
scroll to position [420, 0]
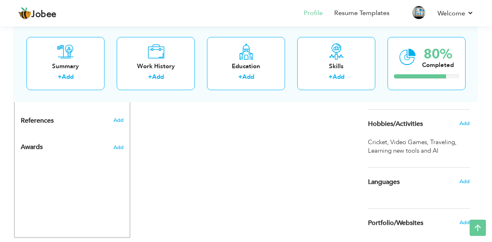
click at [460, 125] on span "Add" at bounding box center [465, 123] width 10 height 7
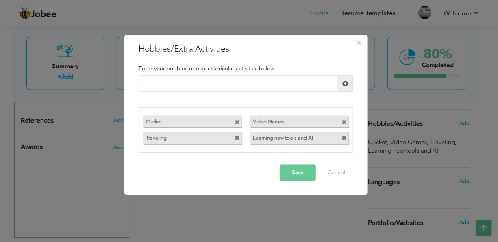
click at [147, 122] on label "Cricket" at bounding box center [185, 121] width 84 height 10
click at [248, 120] on div "Video Games" at bounding box center [299, 122] width 107 height 16
click at [224, 216] on div "× Hobbies/Extra Activities Enter your hobbies or extra curricular activities be…" at bounding box center [249, 121] width 498 height 242
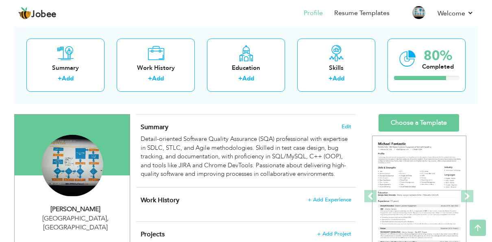
scroll to position [23, 0]
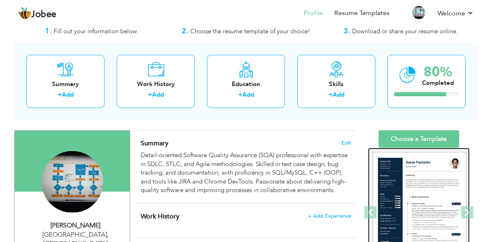
click at [398, 200] on img at bounding box center [419, 213] width 94 height 122
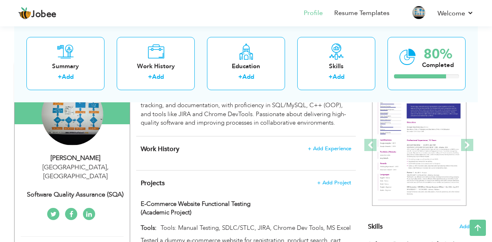
scroll to position [84, 0]
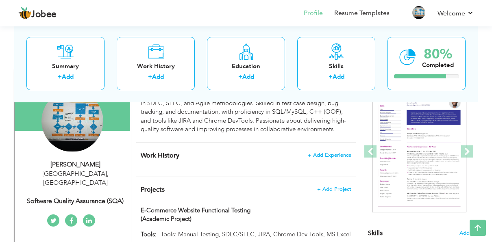
click at [100, 66] on div "Summary + Add" at bounding box center [65, 63] width 78 height 53
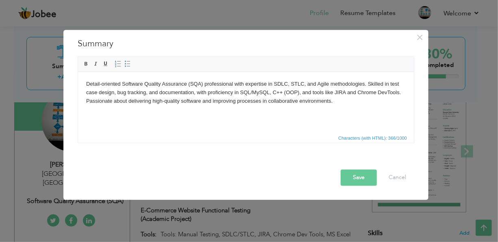
click at [265, 222] on div "× Summary Detail-oriented Software Quality Assurance (SQA) professional with ex…" at bounding box center [249, 121] width 498 height 242
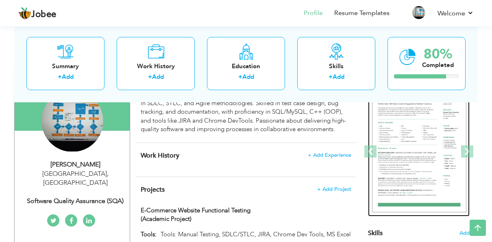
click at [411, 143] on img at bounding box center [419, 152] width 94 height 122
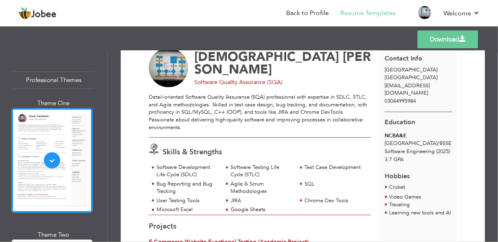
scroll to position [28, 0]
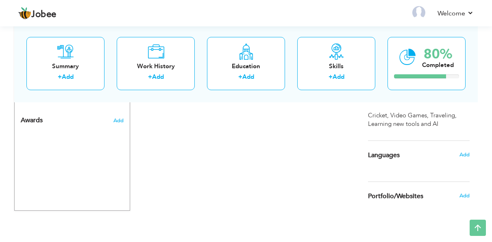
scroll to position [449, 0]
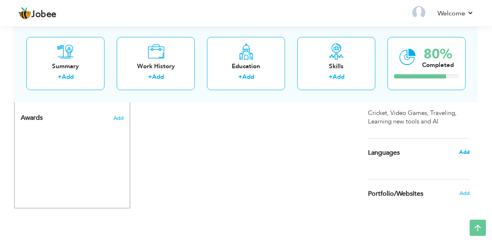
click at [462, 153] on span "Add" at bounding box center [464, 152] width 11 height 7
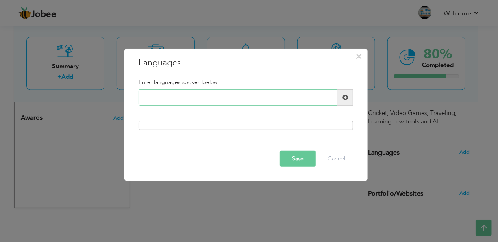
click at [210, 95] on input "text" at bounding box center [238, 98] width 199 height 16
type input "Urdu"
click at [344, 99] on span at bounding box center [346, 98] width 6 height 6
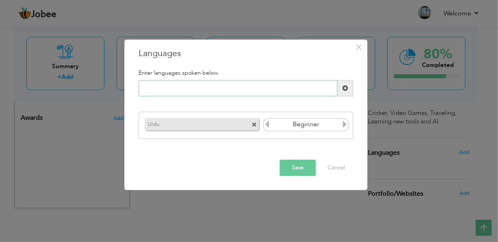
click at [211, 89] on input "text" at bounding box center [238, 89] width 199 height 16
click at [346, 121] on icon at bounding box center [344, 124] width 7 height 7
click at [193, 85] on input "text" at bounding box center [238, 89] width 199 height 16
type input "English"
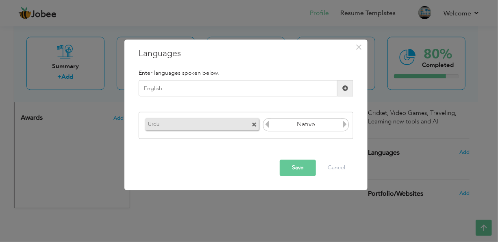
click at [345, 88] on span at bounding box center [346, 88] width 6 height 6
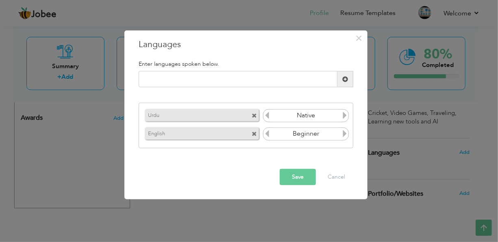
click at [345, 135] on icon at bounding box center [344, 133] width 7 height 7
click at [268, 133] on icon at bounding box center [267, 133] width 7 height 7
click at [227, 83] on input "text" at bounding box center [238, 79] width 199 height 16
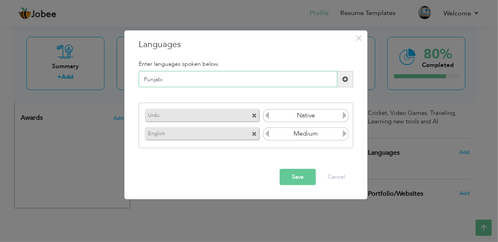
type input "Punjabi"
click at [347, 80] on span at bounding box center [346, 79] width 6 height 6
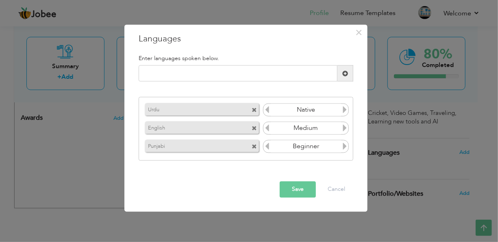
click at [344, 146] on icon at bounding box center [344, 146] width 7 height 7
click at [265, 145] on icon at bounding box center [267, 146] width 7 height 7
click at [266, 145] on icon at bounding box center [267, 146] width 7 height 7
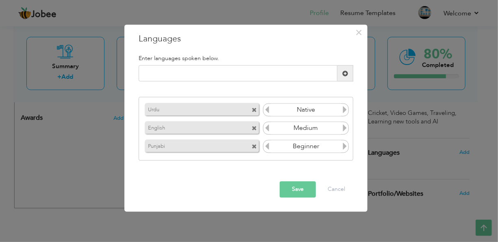
click at [305, 188] on button "Save" at bounding box center [298, 190] width 36 height 16
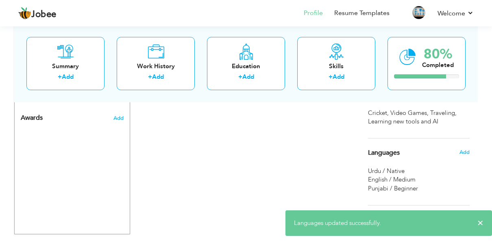
scroll to position [475, 0]
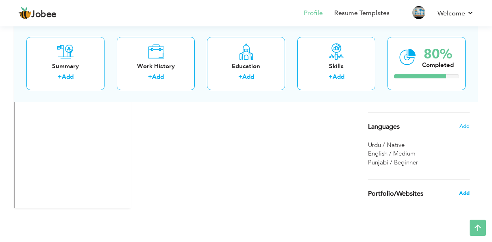
click at [465, 192] on span "Add" at bounding box center [464, 193] width 11 height 7
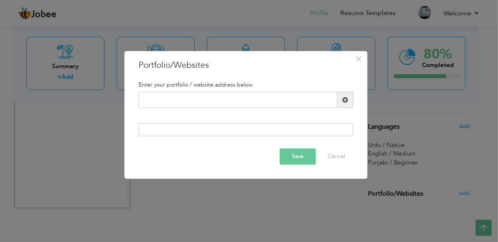
click at [225, 201] on div "× Portfolio/Websites Enter your portfolio / website address below." at bounding box center [249, 121] width 498 height 242
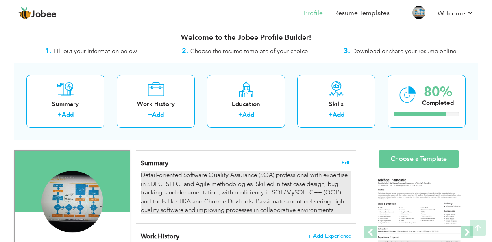
scroll to position [0, 0]
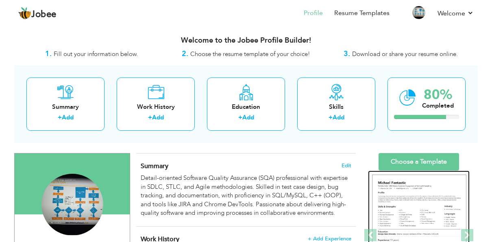
click at [406, 195] on img at bounding box center [419, 236] width 94 height 122
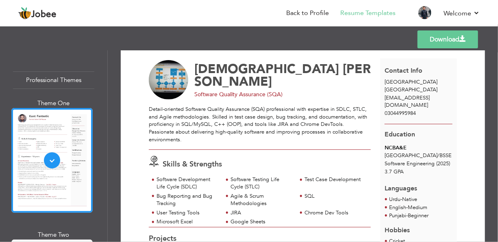
scroll to position [10, 0]
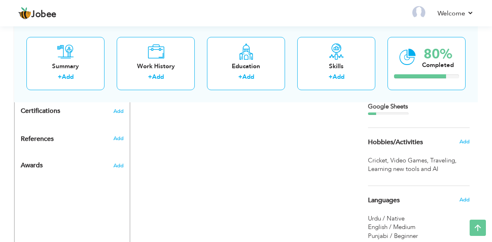
scroll to position [365, 0]
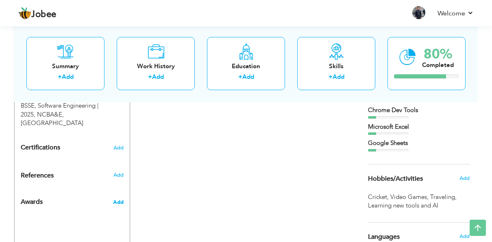
click at [121, 199] on span "Add" at bounding box center [118, 202] width 11 height 7
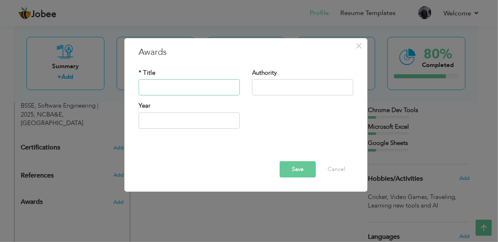
click at [187, 85] on input "text" at bounding box center [189, 88] width 101 height 16
click at [253, 208] on div "× Awards * Title Authority Year" at bounding box center [249, 121] width 498 height 242
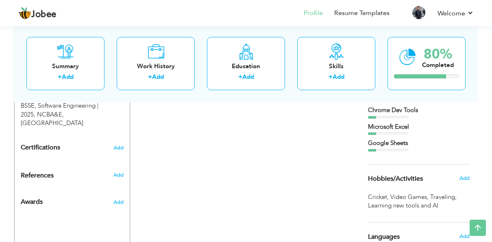
click at [253, 208] on div "CV Import Profile Strength 0% Select an Item from right menu Work History * Job…" at bounding box center [246, 53] width 232 height 531
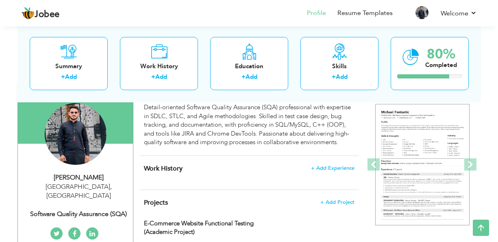
scroll to position [70, 0]
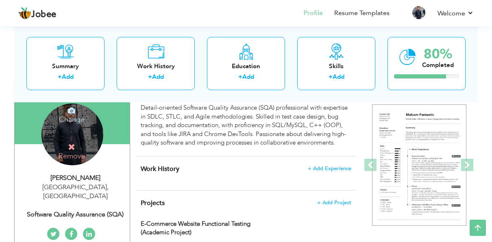
click at [71, 124] on div "Change Remove" at bounding box center [73, 135] width 62 height 62
click at [70, 146] on icon at bounding box center [71, 147] width 7 height 7
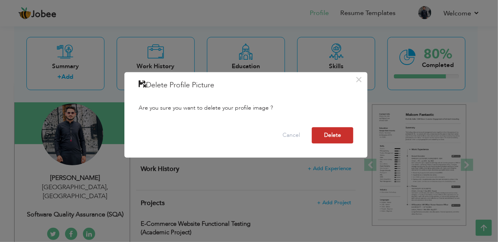
click at [322, 131] on button "Delete" at bounding box center [333, 136] width 42 height 16
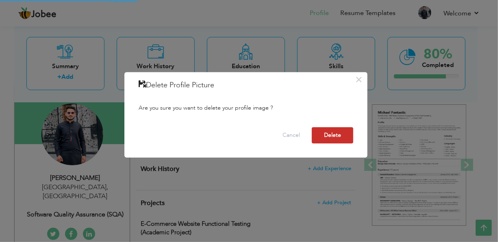
click at [328, 133] on button "Delete" at bounding box center [333, 136] width 42 height 16
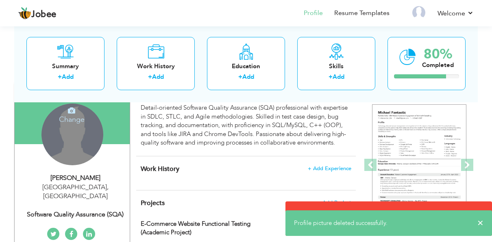
click at [76, 115] on h4 "Change" at bounding box center [72, 115] width 58 height 20
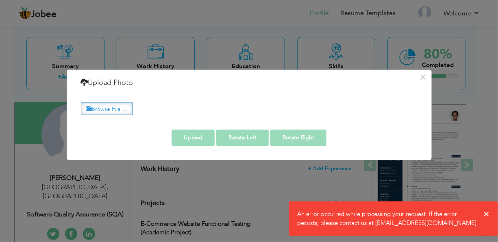
click at [121, 107] on label "Browse File ..." at bounding box center [107, 109] width 52 height 13
click at [0, 0] on input "Browse File ..." at bounding box center [0, 0] width 0 height 0
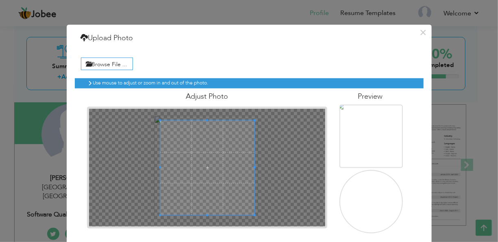
click at [368, 208] on img at bounding box center [371, 203] width 70 height 70
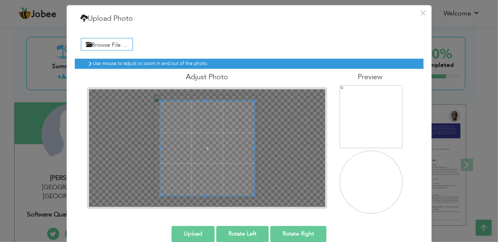
scroll to position [32, 0]
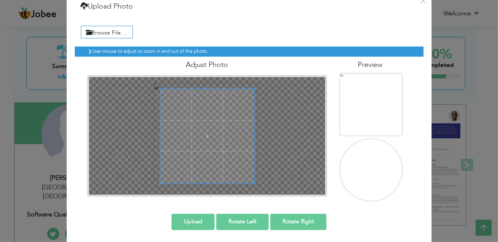
click at [197, 220] on button "Upload" at bounding box center [193, 222] width 43 height 16
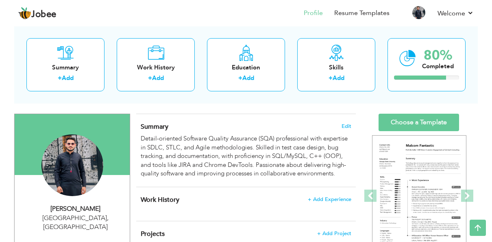
scroll to position [0, 0]
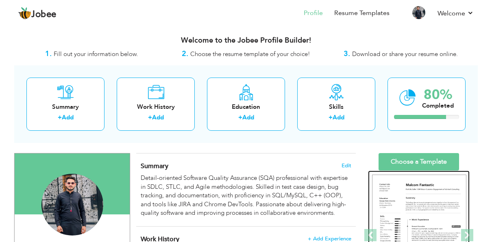
click at [404, 212] on img at bounding box center [419, 236] width 94 height 122
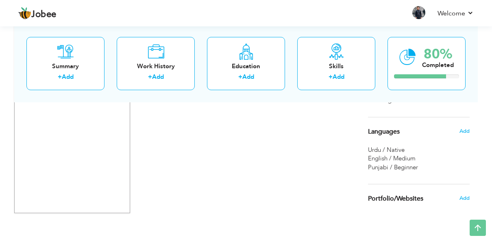
scroll to position [475, 0]
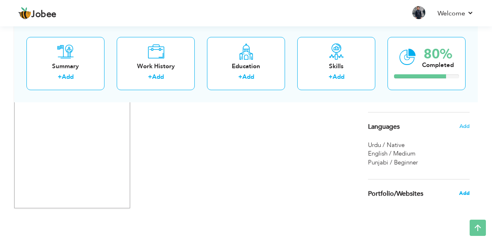
click at [467, 192] on span "Add" at bounding box center [464, 193] width 11 height 7
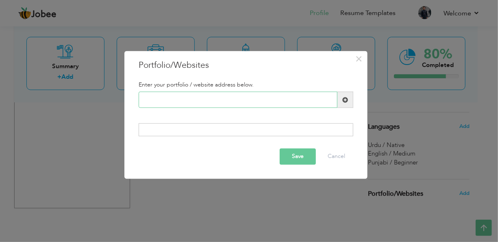
click at [158, 106] on input "text" at bounding box center [238, 100] width 199 height 16
paste input "[URL][DOMAIN_NAME][PERSON_NAME]"
type input "[URL][DOMAIN_NAME][PERSON_NAME]"
click at [298, 158] on button "Save" at bounding box center [298, 157] width 36 height 16
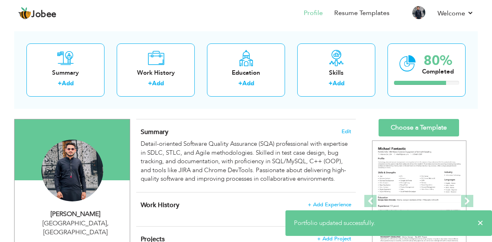
scroll to position [20, 0]
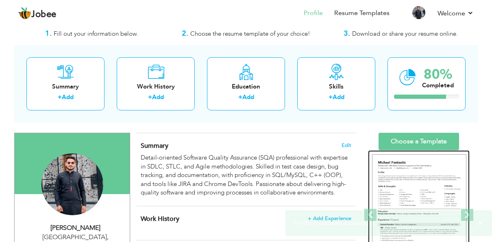
click at [399, 189] on img at bounding box center [419, 216] width 94 height 122
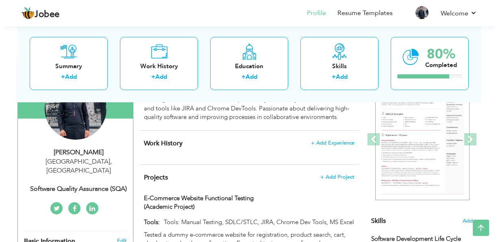
scroll to position [93, 0]
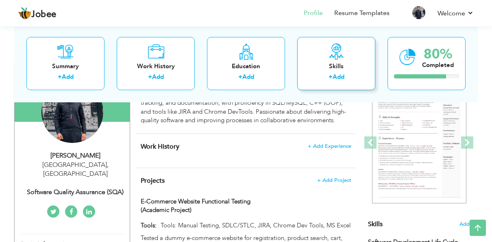
click at [327, 57] on div "Skills + Add" at bounding box center [336, 63] width 78 height 53
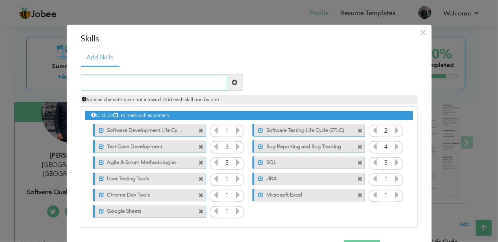
click at [150, 83] on input "text" at bounding box center [154, 82] width 146 height 16
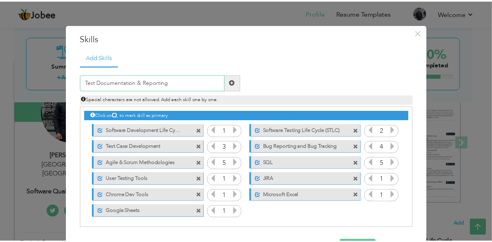
scroll to position [28, 0]
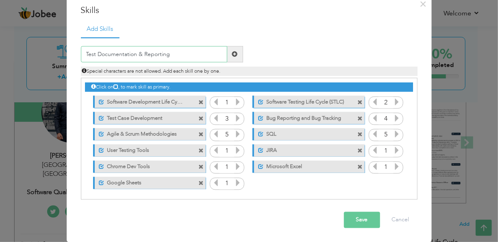
type input "Test Documentation & Reporting"
click at [358, 219] on button "Save" at bounding box center [362, 220] width 36 height 16
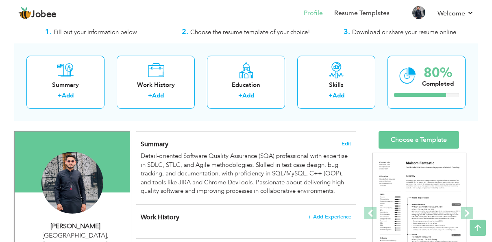
scroll to position [22, 0]
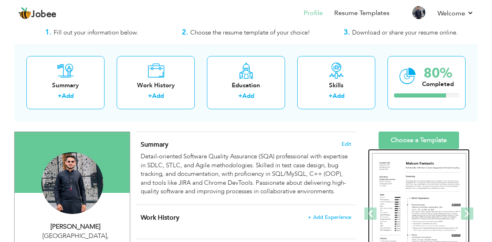
click at [422, 182] on img at bounding box center [419, 214] width 94 height 122
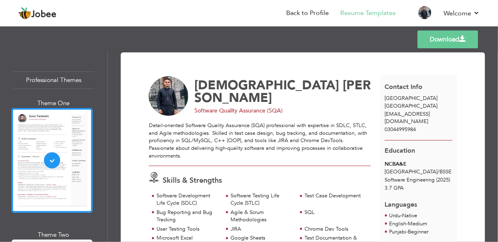
click at [395, 112] on span "[EMAIL_ADDRESS][DOMAIN_NAME]" at bounding box center [407, 118] width 45 height 15
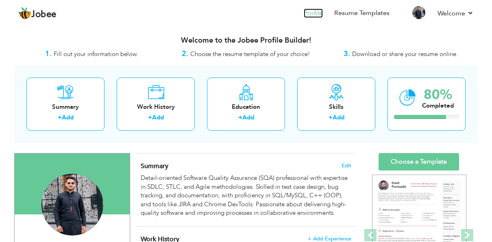
click at [310, 13] on link "Profile" at bounding box center [313, 13] width 19 height 9
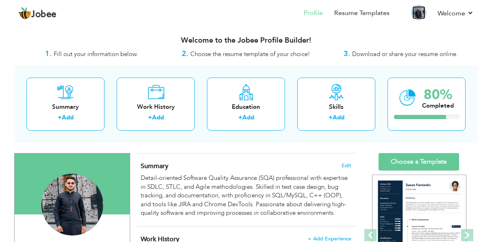
click at [419, 10] on img at bounding box center [419, 12] width 13 height 13
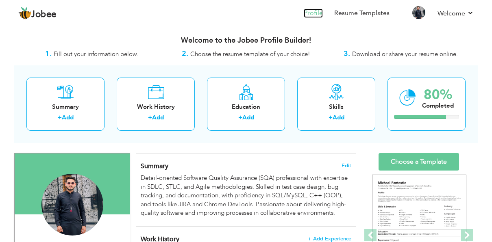
click at [318, 11] on link "Profile" at bounding box center [313, 13] width 19 height 9
click at [304, 12] on li "Profile" at bounding box center [308, 14] width 31 height 22
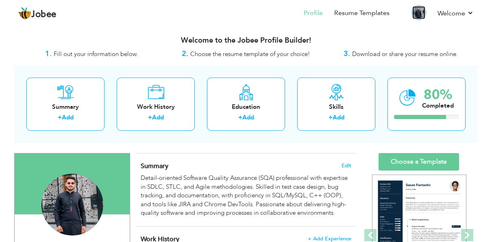
click at [421, 12] on img at bounding box center [419, 12] width 13 height 13
click at [312, 11] on link "Profile" at bounding box center [313, 13] width 19 height 9
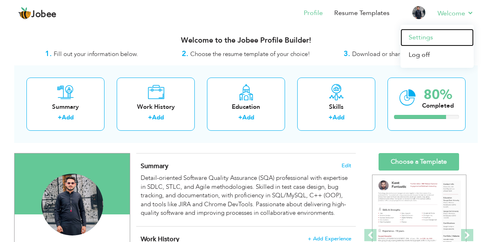
click at [419, 37] on link "Settings" at bounding box center [437, 37] width 73 height 17
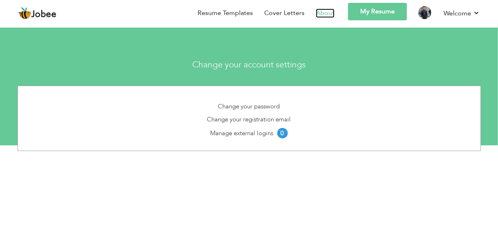
click at [332, 13] on link "About" at bounding box center [325, 13] width 19 height 9
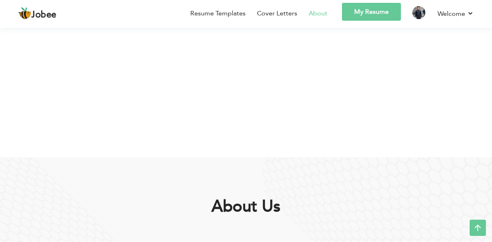
scroll to position [316, 0]
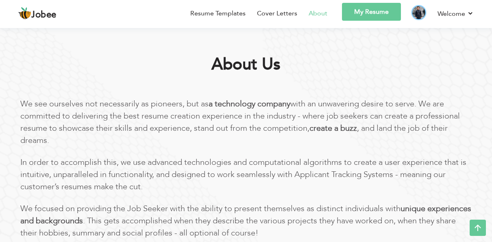
click at [415, 12] on img at bounding box center [419, 12] width 13 height 13
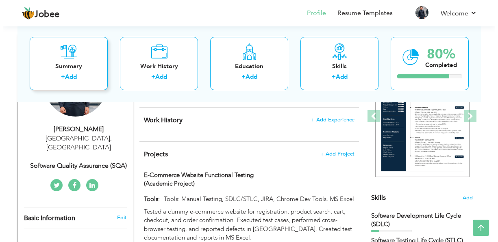
scroll to position [126, 0]
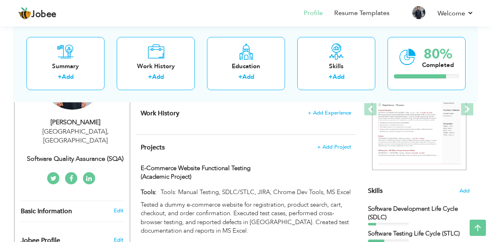
click at [107, 155] on div "Software Quality Assurance (SQA)" at bounding box center [75, 159] width 109 height 9
type input "Muhammad"
type input "Touseef"
type input "03044995984"
select select "number:166"
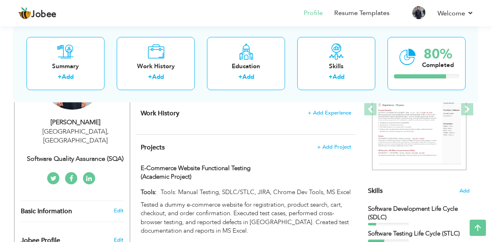
type input "Lahore"
select select "number:1"
type input "Software Quality Assurance (SQA)"
type input "https://www.linkedin.com/in/muhammad-touseef-5a373b249"
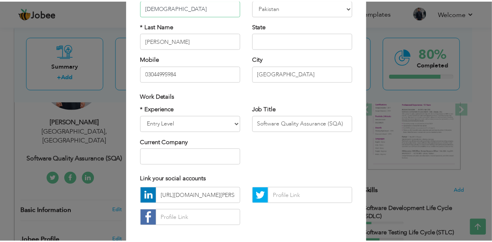
scroll to position [81, 0]
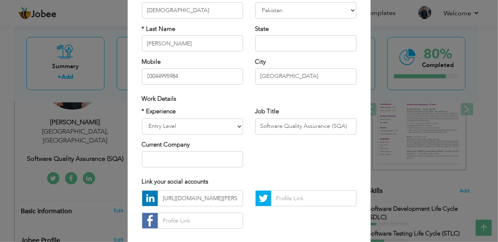
click at [426, 188] on div "× Profile Contact Information * First Name Muhammad * Last Name Aruba" at bounding box center [249, 121] width 498 height 242
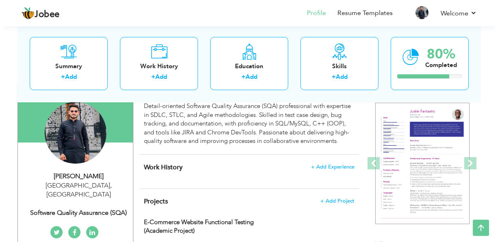
scroll to position [67, 0]
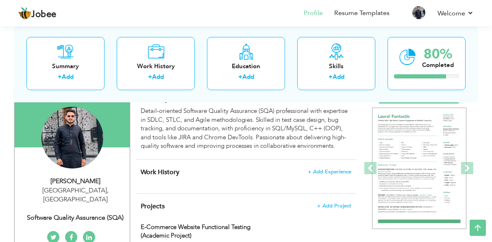
click at [91, 187] on div "Lahore , Pakistan" at bounding box center [75, 195] width 109 height 19
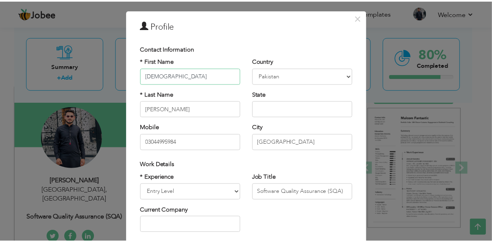
scroll to position [0, 0]
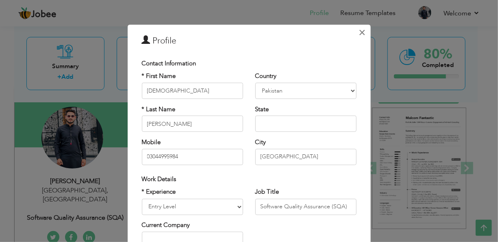
click at [359, 32] on span "×" at bounding box center [362, 32] width 7 height 15
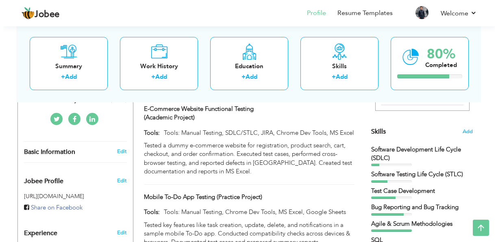
scroll to position [186, 0]
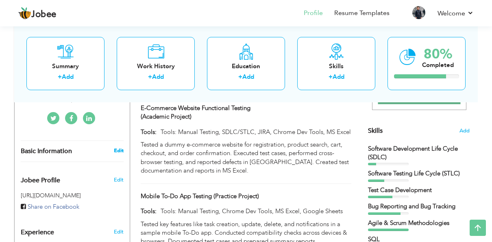
click at [118, 147] on link "Edit" at bounding box center [119, 150] width 10 height 7
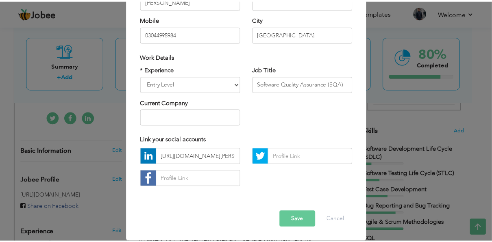
scroll to position [0, 0]
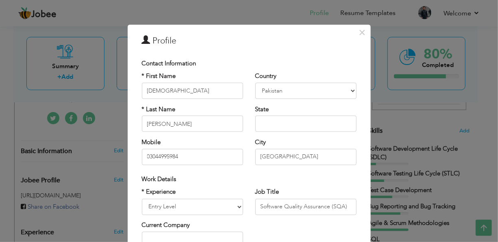
click at [394, 129] on div "× Profile Contact Information * First Name Muhammad * Last Name Aruba" at bounding box center [249, 121] width 498 height 242
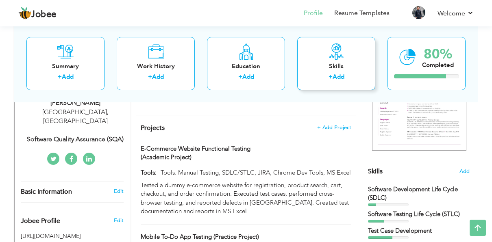
scroll to position [132, 0]
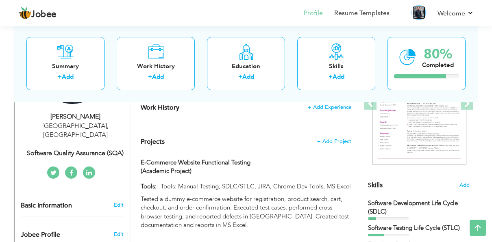
click at [418, 10] on img at bounding box center [419, 12] width 13 height 13
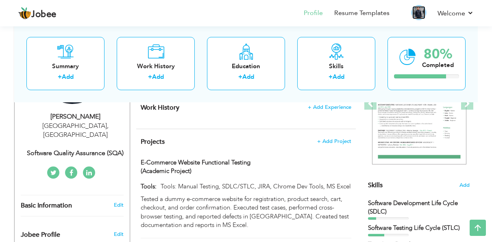
click at [418, 10] on img at bounding box center [419, 12] width 13 height 13
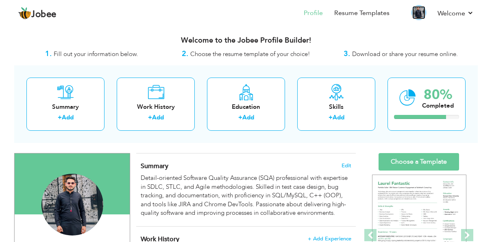
click at [420, 9] on img at bounding box center [419, 12] width 13 height 13
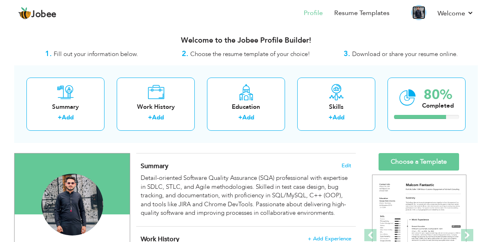
click at [420, 9] on img at bounding box center [419, 12] width 13 height 13
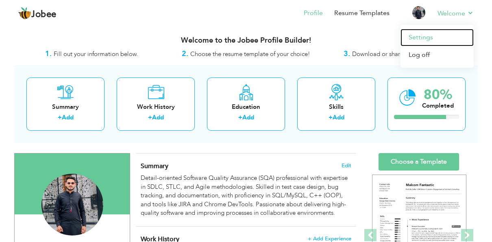
click at [428, 39] on link "Settings" at bounding box center [437, 37] width 73 height 17
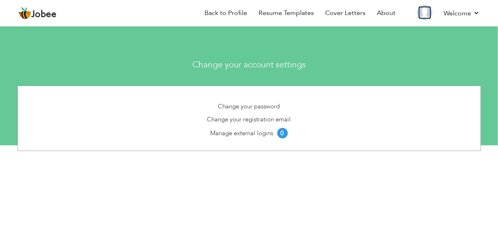
click at [424, 15] on img at bounding box center [425, 12] width 13 height 13
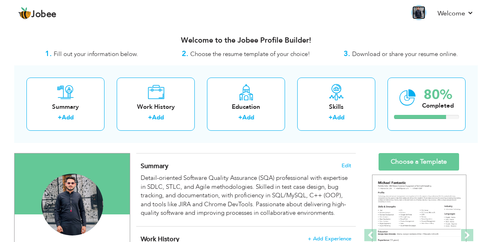
click at [417, 7] on img at bounding box center [419, 12] width 13 height 13
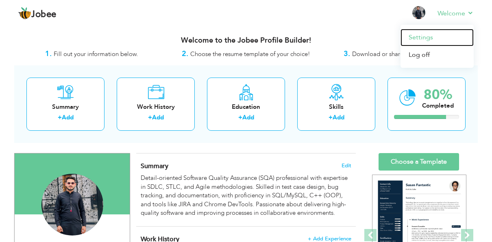
click at [425, 37] on link "Settings" at bounding box center [437, 37] width 73 height 17
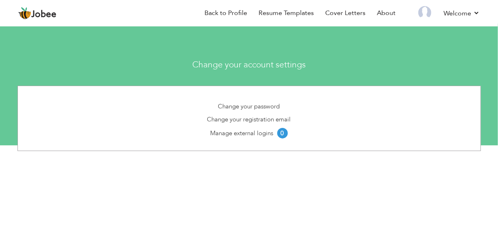
click at [239, 65] on h3 "Change your account settings" at bounding box center [249, 64] width 362 height 9
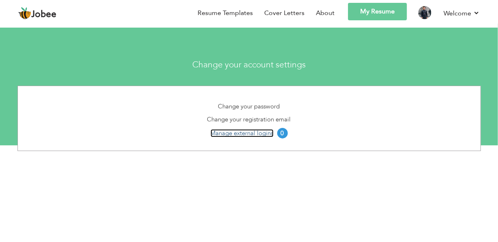
click at [247, 133] on link "Manage external logins" at bounding box center [242, 133] width 63 height 8
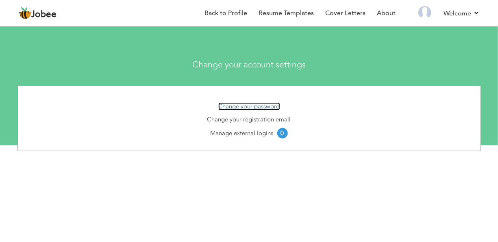
click at [252, 107] on link "Change your password" at bounding box center [249, 107] width 62 height 8
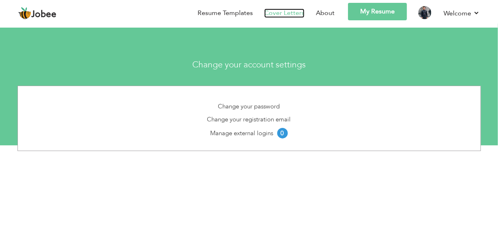
click at [290, 13] on link "Cover Letters" at bounding box center [284, 13] width 40 height 9
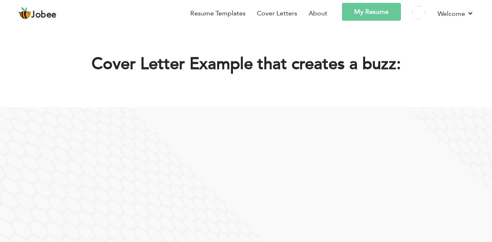
click at [26, 13] on img at bounding box center [24, 13] width 13 height 13
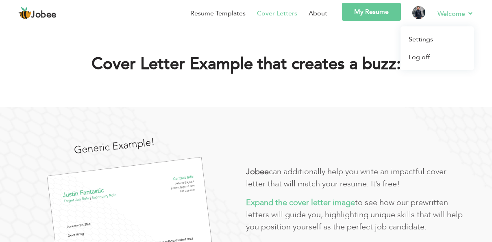
click at [451, 14] on link "Welcome" at bounding box center [456, 14] width 36 height 10
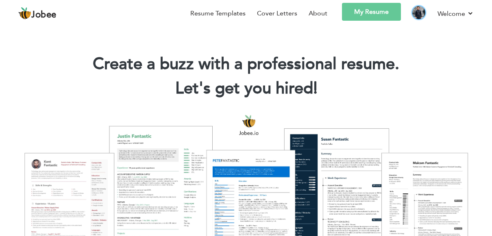
click at [419, 14] on img at bounding box center [419, 12] width 13 height 13
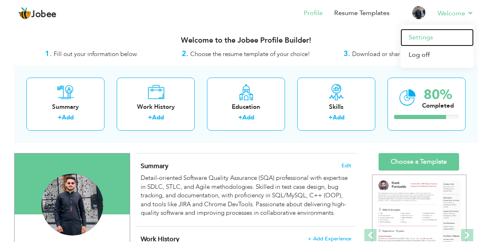
click at [426, 36] on link "Settings" at bounding box center [437, 37] width 73 height 17
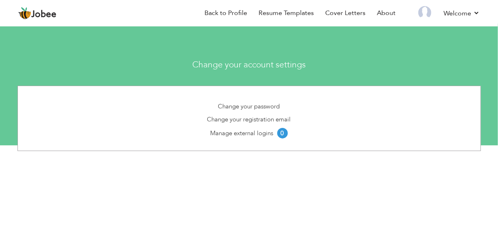
click at [234, 68] on h3 "Change your account settings" at bounding box center [249, 64] width 362 height 9
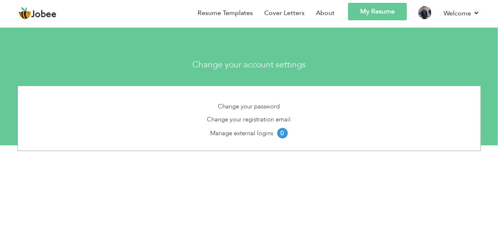
drag, startPoint x: 234, startPoint y: 68, endPoint x: 317, endPoint y: 60, distance: 83.4
click at [317, 60] on div "Change your account settings" at bounding box center [249, 63] width 374 height 22
click at [244, 117] on link "Change your registration email" at bounding box center [250, 120] width 84 height 8
click at [428, 11] on img at bounding box center [425, 12] width 13 height 13
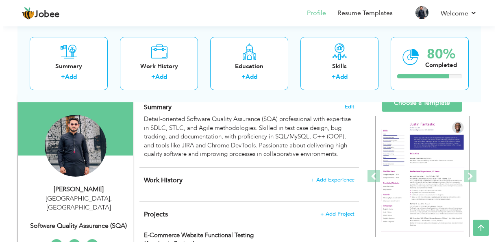
scroll to position [55, 0]
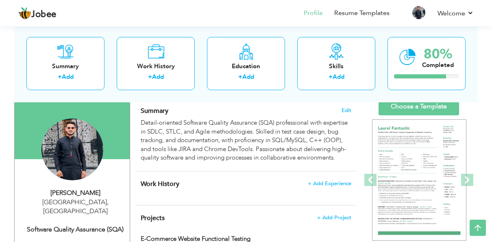
click at [77, 212] on div "[PERSON_NAME] [GEOGRAPHIC_DATA] , [GEOGRAPHIC_DATA] Software Quality Assurance …" at bounding box center [72, 212] width 115 height 46
type input "[DEMOGRAPHIC_DATA]"
type input "[PERSON_NAME]"
type input "03044995984"
select select "number:166"
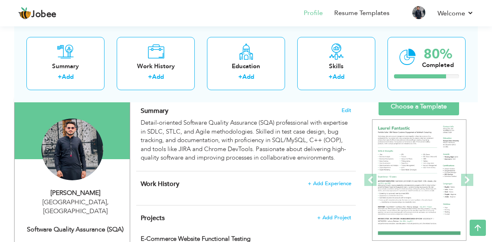
type input "[GEOGRAPHIC_DATA]"
select select "number:1"
type input "Software Quality Assurance (SQA)"
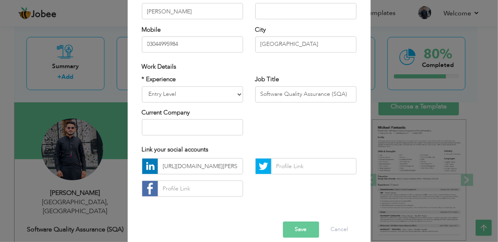
scroll to position [113, 0]
click at [232, 168] on input "[URL][DOMAIN_NAME][PERSON_NAME]" at bounding box center [200, 166] width 85 height 16
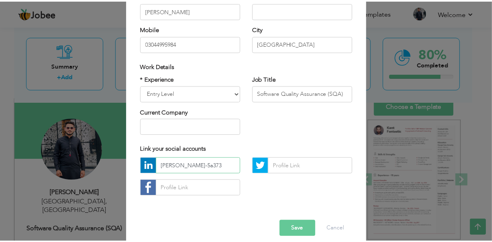
scroll to position [0, 0]
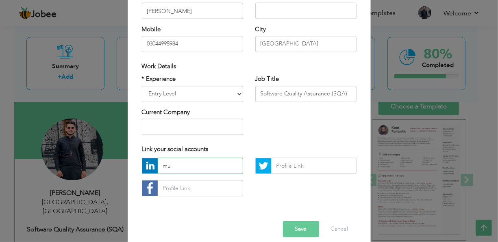
type input "m"
click at [303, 229] on button "Save" at bounding box center [301, 230] width 36 height 16
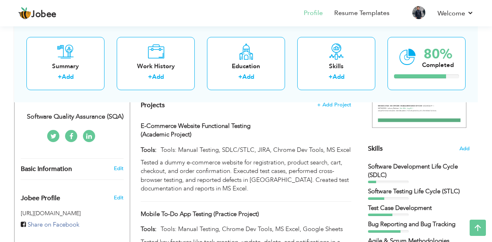
scroll to position [178, 0]
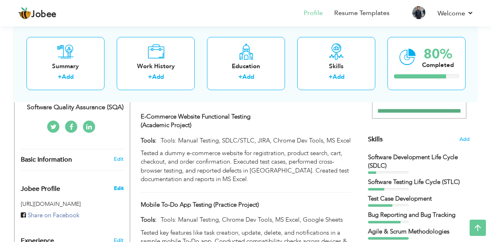
click at [118, 185] on span "Edit" at bounding box center [119, 188] width 10 height 7
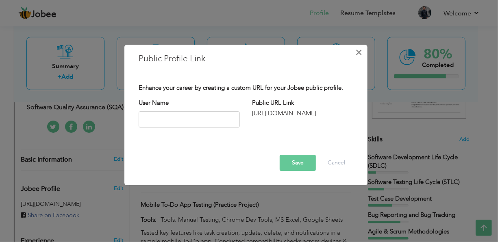
click at [360, 55] on span "×" at bounding box center [359, 52] width 7 height 15
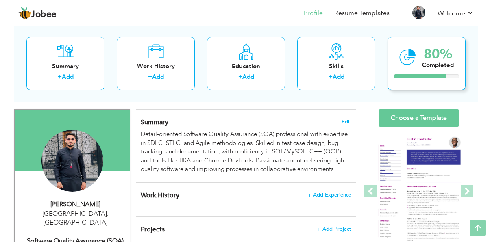
scroll to position [0, 0]
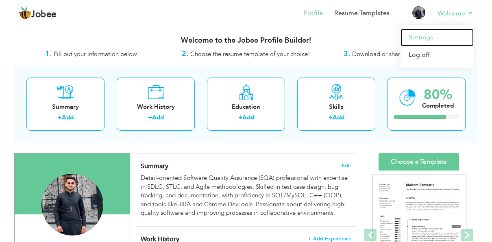
click at [425, 37] on link "Settings" at bounding box center [437, 37] width 73 height 17
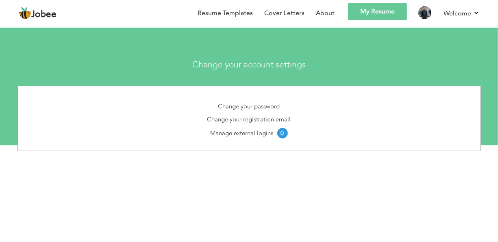
click at [253, 65] on h3 "Change your account settings" at bounding box center [249, 64] width 362 height 9
drag, startPoint x: 384, startPoint y: 10, endPoint x: 352, endPoint y: 12, distance: 32.6
click at [352, 12] on link "My Resume" at bounding box center [377, 11] width 59 height 17
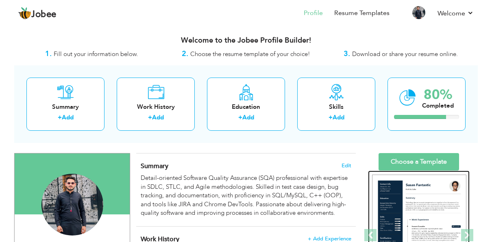
click at [403, 206] on img at bounding box center [419, 236] width 94 height 122
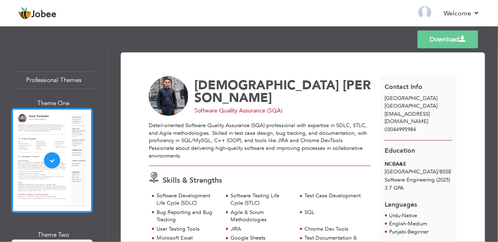
click at [398, 114] on span "[EMAIL_ADDRESS][DOMAIN_NAME]" at bounding box center [407, 118] width 45 height 15
drag, startPoint x: 398, startPoint y: 114, endPoint x: 361, endPoint y: 88, distance: 45.2
click at [361, 88] on div "[PERSON_NAME]" at bounding box center [284, 91] width 181 height 25
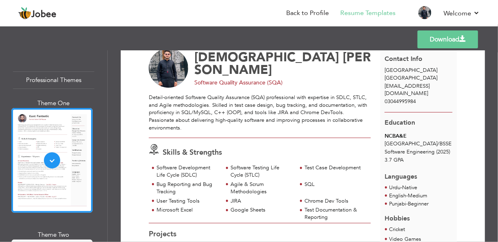
scroll to position [42, 0]
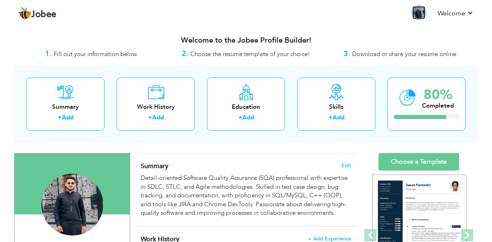
click at [422, 13] on img at bounding box center [419, 12] width 13 height 13
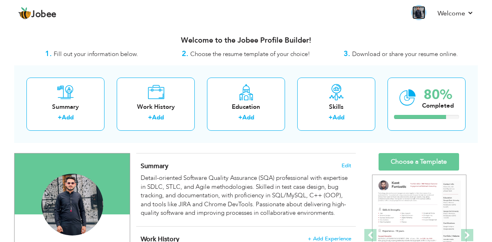
click at [422, 13] on img at bounding box center [419, 12] width 13 height 13
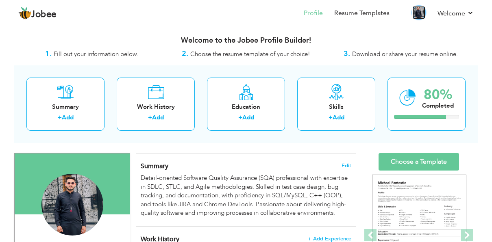
click at [415, 12] on img at bounding box center [419, 12] width 13 height 13
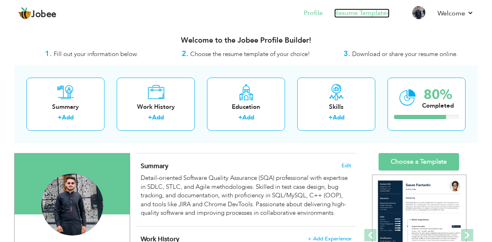
click at [346, 13] on link "Resume Templates" at bounding box center [361, 13] width 55 height 9
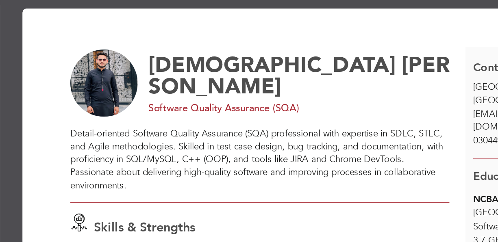
click at [181, 87] on img at bounding box center [169, 96] width 40 height 40
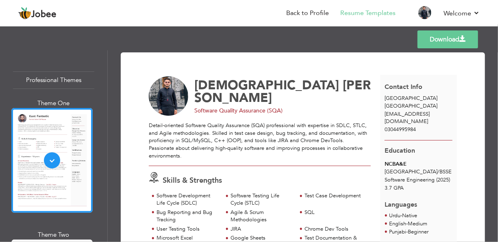
drag, startPoint x: 46, startPoint y: 145, endPoint x: 210, endPoint y: 74, distance: 178.1
click at [210, 74] on div "Download [PERSON_NAME] Software Quality Assurance (SQA) Skills & Strengths SQL /" at bounding box center [303, 218] width 336 height 310
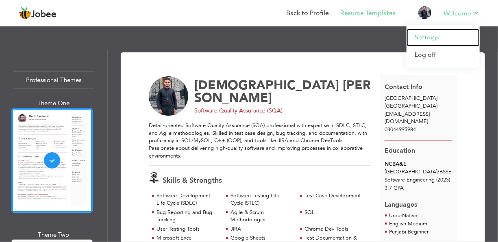
click at [435, 37] on link "Settings" at bounding box center [443, 37] width 73 height 17
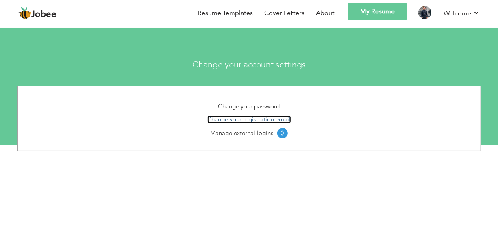
click at [247, 120] on link "Change your registration email" at bounding box center [250, 120] width 84 height 8
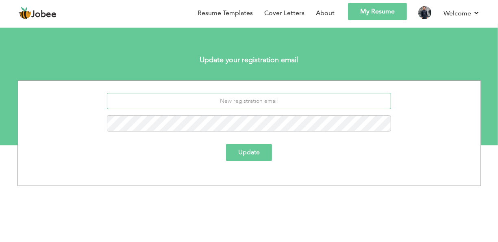
click at [262, 98] on input "email" at bounding box center [249, 101] width 284 height 16
click at [275, 103] on input "touseef" at bounding box center [249, 101] width 284 height 16
type input "touseefyaminbsse984@gmail.com"
click at [269, 148] on button "Update" at bounding box center [249, 152] width 46 height 17
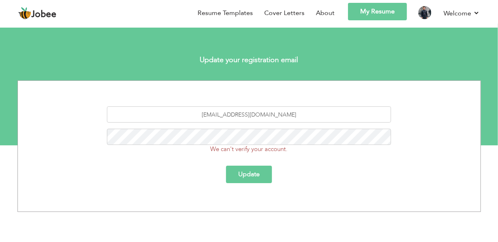
click at [248, 173] on button "Update" at bounding box center [249, 174] width 46 height 17
click at [426, 9] on img at bounding box center [425, 12] width 13 height 13
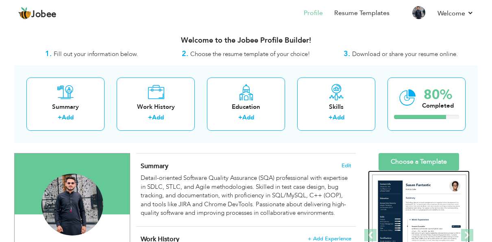
click at [397, 185] on img at bounding box center [419, 236] width 94 height 122
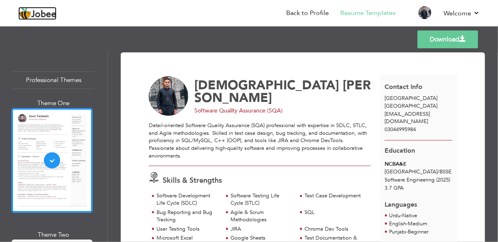
click at [42, 12] on span "Jobee" at bounding box center [43, 14] width 25 height 9
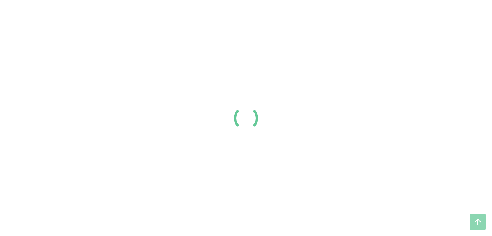
scroll to position [51, 0]
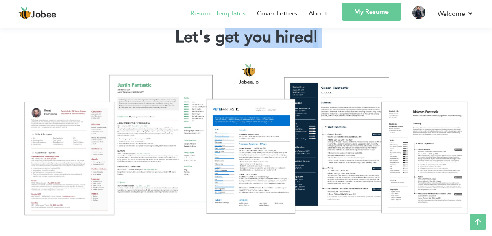
drag, startPoint x: 0, startPoint y: 0, endPoint x: 222, endPoint y: 19, distance: 222.6
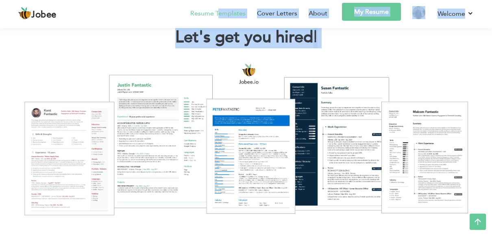
scroll to position [57, 0]
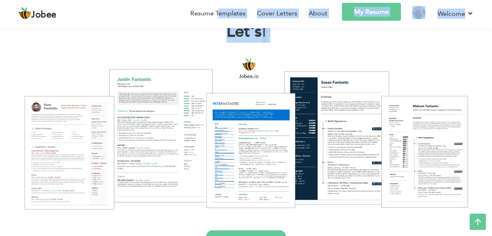
click at [145, 54] on div at bounding box center [246, 134] width 480 height 170
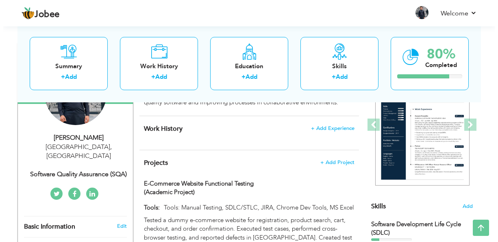
scroll to position [97, 0]
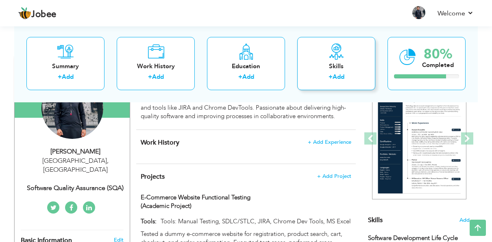
click at [332, 62] on div "Skills" at bounding box center [336, 66] width 65 height 9
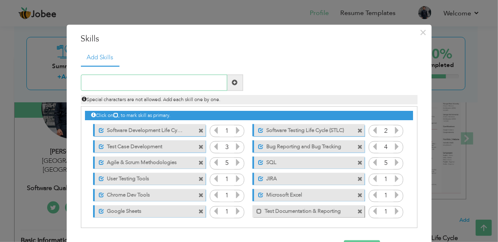
scroll to position [2, 0]
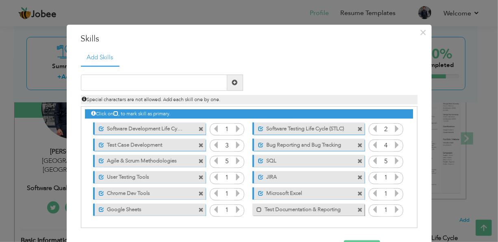
click at [358, 210] on span at bounding box center [360, 210] width 5 height 5
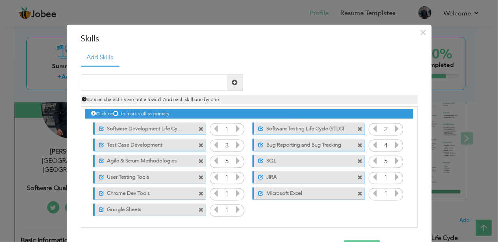
click at [235, 143] on icon at bounding box center [237, 145] width 7 height 7
click at [212, 142] on icon at bounding box center [215, 145] width 7 height 7
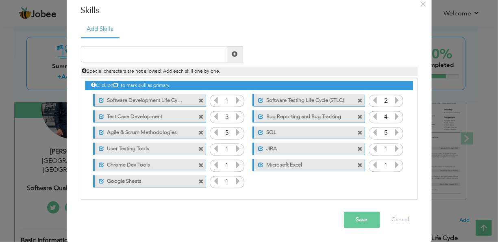
scroll to position [0, 0]
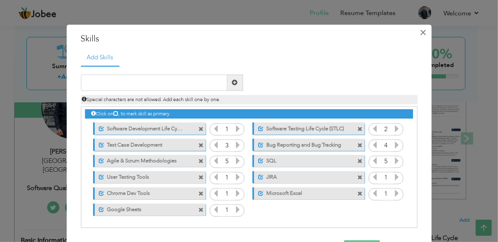
click at [420, 30] on span "×" at bounding box center [423, 32] width 7 height 15
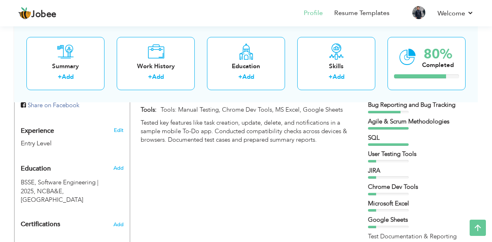
scroll to position [292, 0]
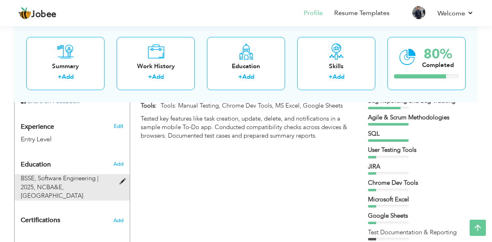
click at [123, 179] on span at bounding box center [125, 182] width 10 height 6
type input "BSSE"
type input "Software Engineering"
type input "2025"
type input "NCBA&E"
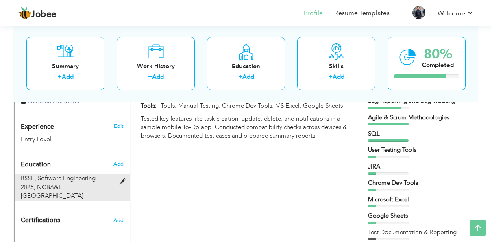
type input "3.7"
radio input "true"
type input "Lahore"
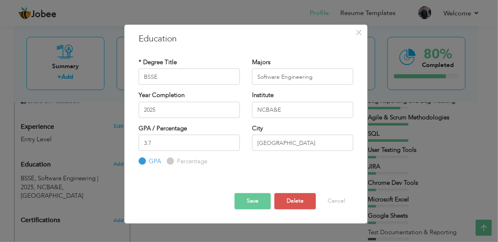
click at [390, 143] on div "× Education * Degree Title BSSE Majors Software Engineering 2025" at bounding box center [249, 121] width 498 height 242
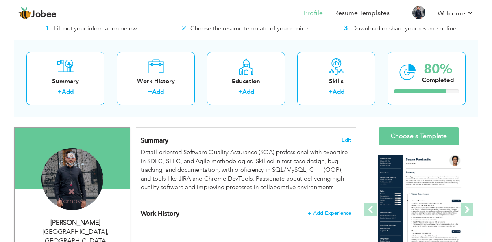
scroll to position [0, 0]
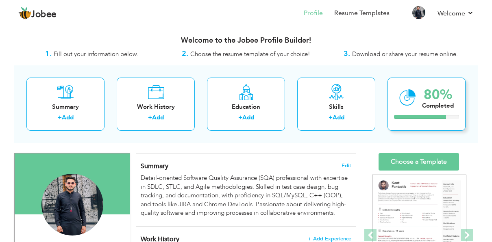
click at [429, 94] on div "80%" at bounding box center [438, 94] width 32 height 13
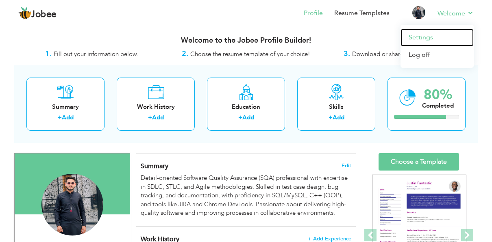
click at [428, 35] on link "Settings" at bounding box center [437, 37] width 73 height 17
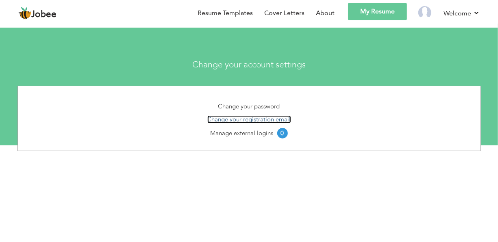
click at [254, 119] on link "Change your registration email" at bounding box center [250, 120] width 84 height 8
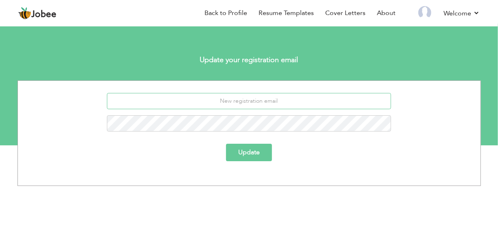
click at [233, 104] on input "email" at bounding box center [249, 101] width 284 height 16
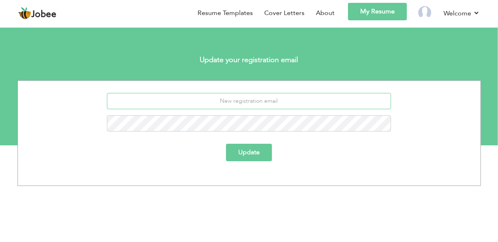
click at [232, 105] on input "email" at bounding box center [249, 101] width 284 height 16
type input "[EMAIL_ADDRESS][DOMAIN_NAME]"
click at [240, 154] on button "Update" at bounding box center [249, 152] width 46 height 17
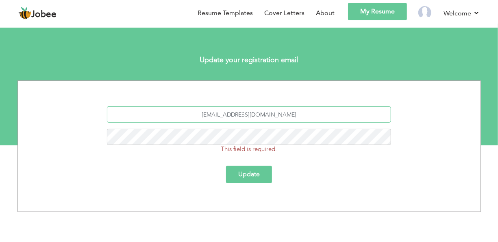
click at [262, 116] on input "[EMAIL_ADDRESS][DOMAIN_NAME]" at bounding box center [249, 115] width 284 height 16
type input "[EMAIL_ADDRESS][DOMAIN_NAME]"
click at [257, 173] on button "Update" at bounding box center [249, 174] width 46 height 17
click at [253, 172] on button "Update" at bounding box center [249, 174] width 46 height 17
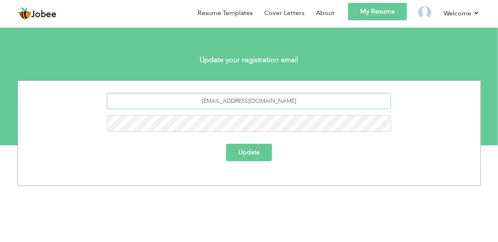
click at [297, 98] on input "touseefyaminbsse984@gmail.com" at bounding box center [249, 101] width 284 height 16
type input "t"
click at [237, 61] on strong "Update your registration email" at bounding box center [249, 60] width 98 height 10
click at [315, 10] on li "About" at bounding box center [320, 14] width 30 height 23
click at [332, 11] on link "About" at bounding box center [325, 13] width 19 height 9
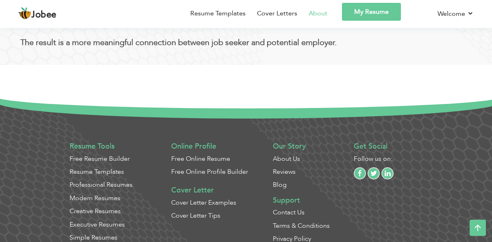
scroll to position [704, 0]
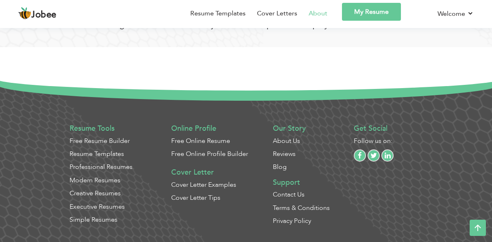
click at [289, 219] on link "Privacy Policy" at bounding box center [292, 221] width 38 height 9
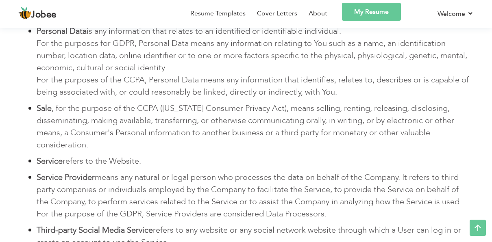
scroll to position [412, 0]
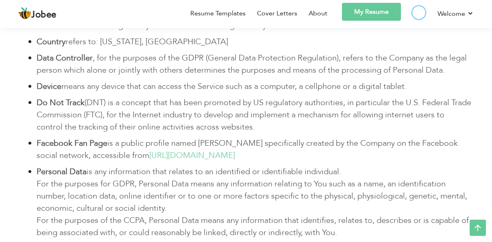
click at [419, 12] on img at bounding box center [419, 12] width 13 height 13
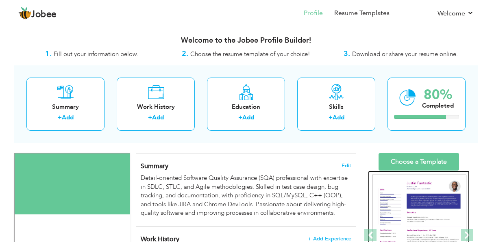
click at [426, 202] on img at bounding box center [419, 236] width 94 height 122
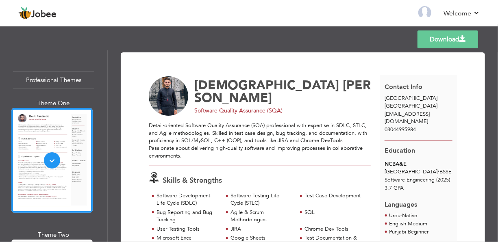
click at [463, 36] on span at bounding box center [463, 39] width 7 height 7
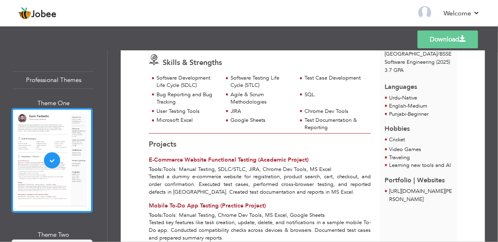
scroll to position [157, 0]
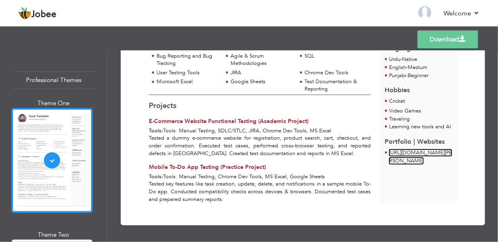
click at [396, 149] on link "https://www.linkedin.com/in/muhammad-touseef-5a373b249" at bounding box center [420, 156] width 63 height 15
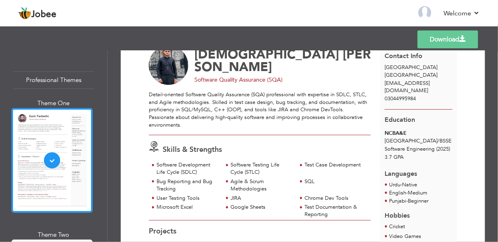
scroll to position [0, 0]
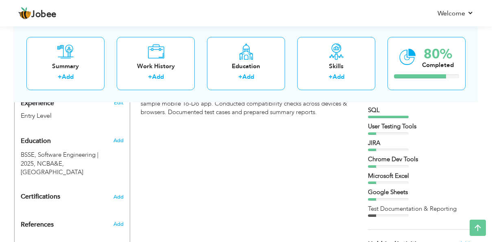
scroll to position [316, 0]
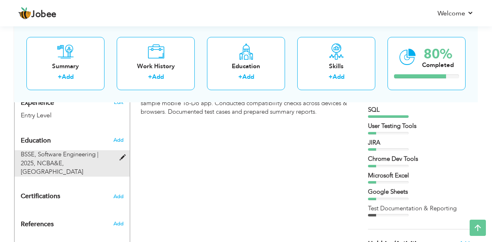
click at [124, 155] on span at bounding box center [125, 158] width 10 height 6
type input "BSSE"
type input "Software Engineering"
type input "2025"
type input "NCBA&E"
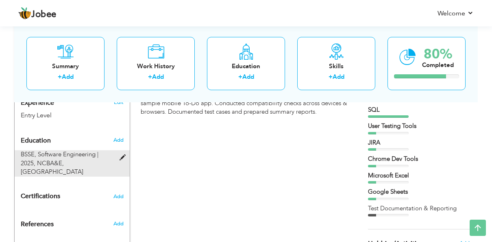
type input "3.7"
radio input "true"
type input "Lahore"
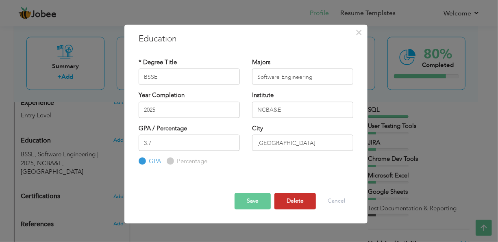
click at [293, 205] on button "Delete" at bounding box center [296, 201] width 42 height 16
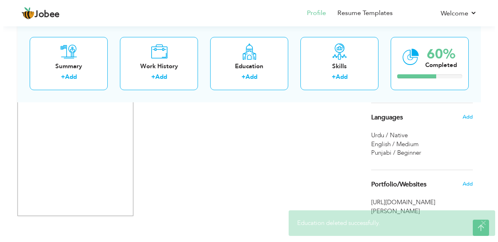
scroll to position [509, 0]
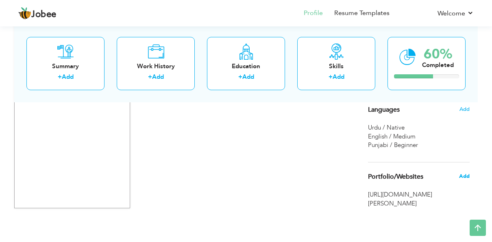
click at [463, 176] on span "Add" at bounding box center [464, 176] width 11 height 7
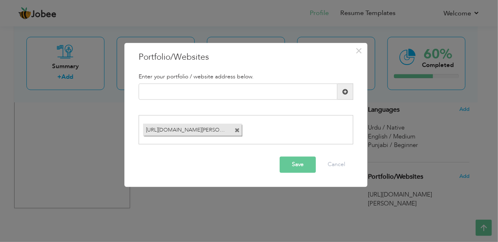
click at [245, 130] on div "https://www.linkedin.com/in/muhammad-touseef-5a373b249" at bounding box center [192, 130] width 107 height 16
click at [237, 129] on span at bounding box center [237, 130] width 5 height 5
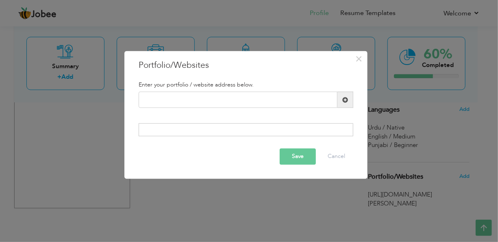
click at [295, 157] on button "Save" at bounding box center [298, 157] width 36 height 16
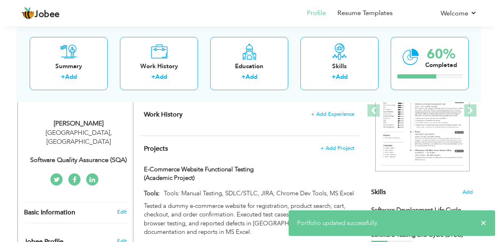
scroll to position [128, 0]
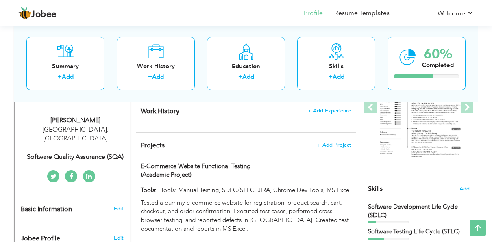
click at [79, 130] on div "Lahore , Pakistan" at bounding box center [75, 134] width 109 height 19
type input "Muhammad"
type input "Touseef"
type input "03044995984"
select select "number:166"
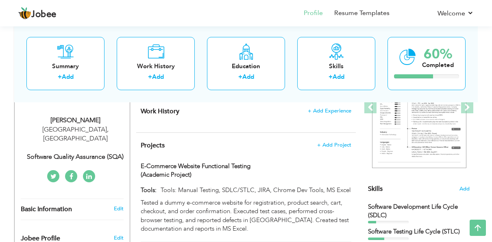
type input "Lahore"
select select "number:1"
type input "Software Quality Assurance (SQA)"
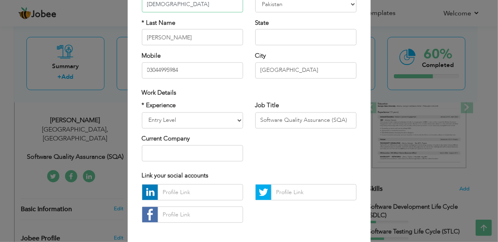
scroll to position [95, 0]
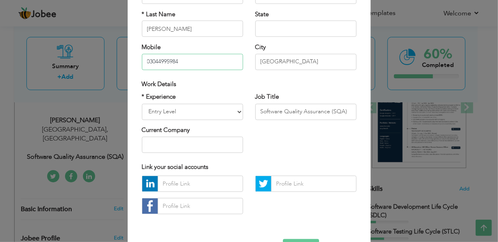
click at [203, 58] on input "03044995984" at bounding box center [192, 62] width 101 height 16
type input "0"
type input "T"
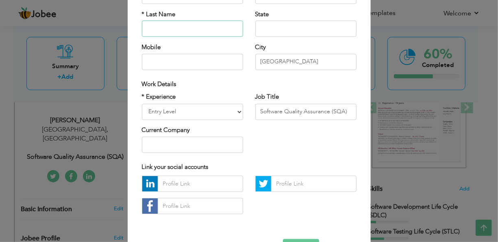
scroll to position [62, 0]
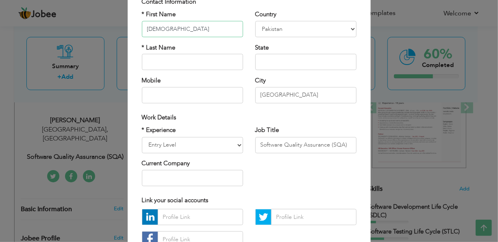
click at [175, 32] on input "Muhammad" at bounding box center [192, 29] width 101 height 16
type input "M"
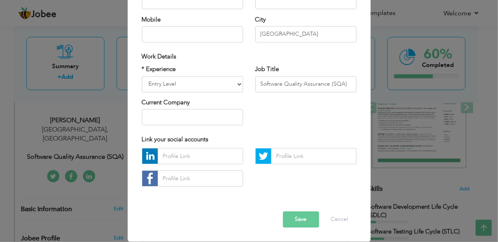
type input "ali"
click at [301, 217] on button "Save" at bounding box center [301, 220] width 36 height 16
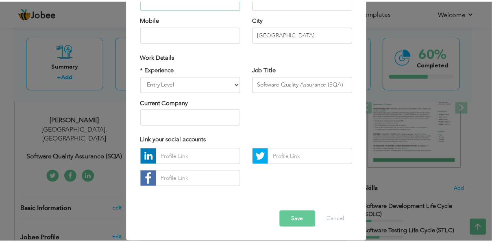
scroll to position [116, 0]
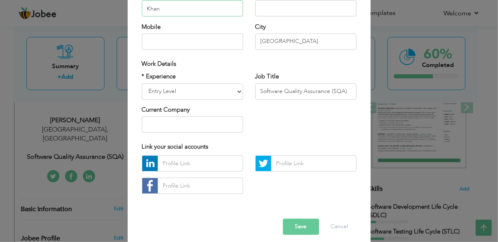
type input "Khan"
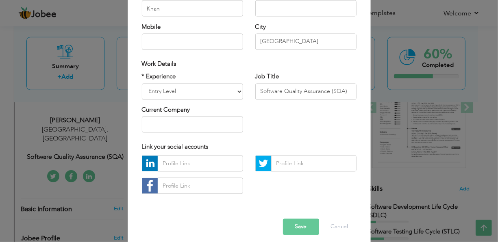
click at [296, 226] on button "Save" at bounding box center [301, 227] width 36 height 16
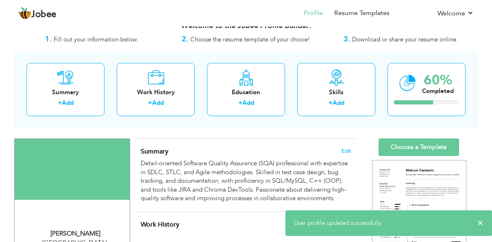
scroll to position [3, 0]
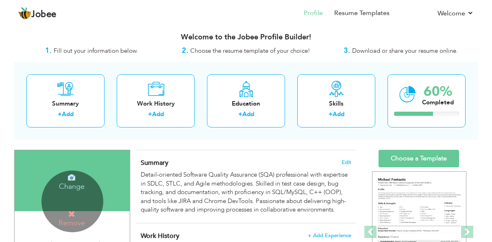
click at [73, 211] on icon at bounding box center [71, 214] width 7 height 7
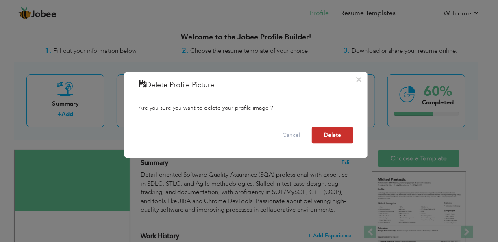
click at [339, 133] on button "Delete" at bounding box center [333, 136] width 42 height 16
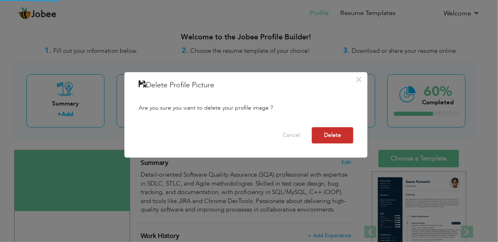
click at [339, 133] on button "Delete" at bounding box center [333, 136] width 42 height 16
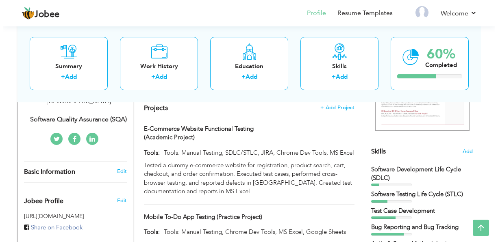
scroll to position [162, 0]
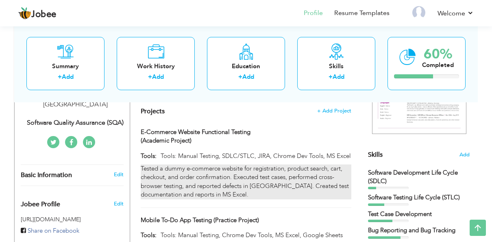
click at [212, 172] on div "Tested a dummy e-commerce website for registration, product search, cart, check…" at bounding box center [246, 182] width 211 height 35
type input "Tools: Manual Testing, SDLC/STLC, JIRA, Chrome Dev Tools, MS Excel"
type input "E-Commerce Website Functional Testing (Academic Project)"
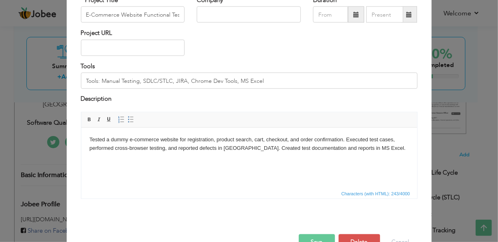
scroll to position [81, 0]
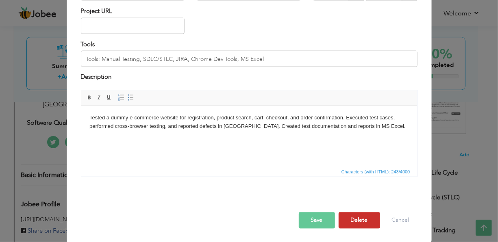
click at [357, 217] on button "Delete" at bounding box center [360, 220] width 42 height 16
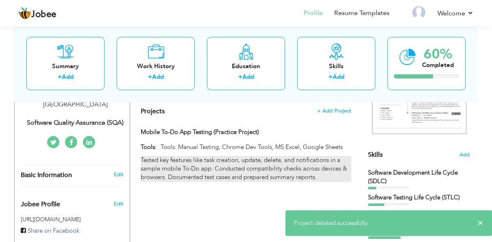
click at [306, 162] on div "Tested key features like task creation, update, delete, and notifications in a …" at bounding box center [246, 169] width 211 height 26
type input "Tools: Manual Testing, Chrome Dev Tools, MS Excel, Google Sheets"
type input "Mobile To-Do App Testing (Practice Project)"
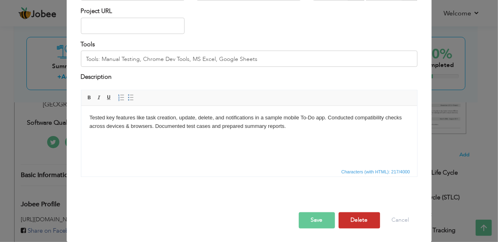
click at [364, 219] on button "Delete" at bounding box center [360, 220] width 42 height 16
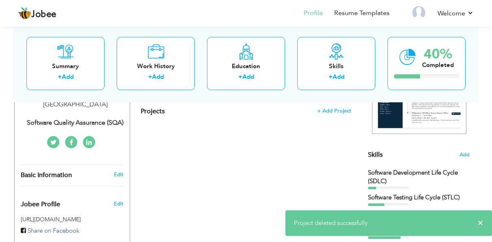
scroll to position [0, 0]
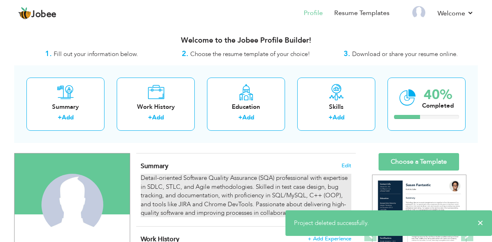
click at [226, 186] on div "Detail-oriented Software Quality Assurance (SQA) professional with expertise in…" at bounding box center [246, 196] width 211 height 44
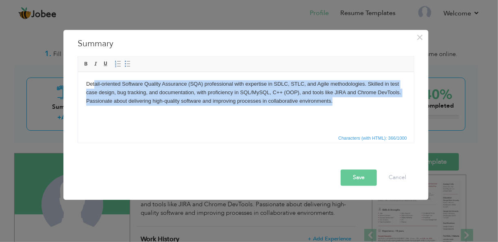
drag, startPoint x: 344, startPoint y: 100, endPoint x: 94, endPoint y: 63, distance: 252.4
click at [94, 72] on html "Detail-oriented Software Quality Assurance (SQA) professional with expertise in…" at bounding box center [246, 93] width 336 height 42
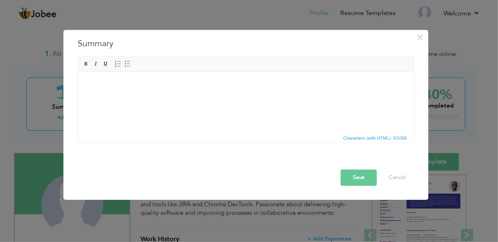
click at [353, 177] on button "Save" at bounding box center [359, 178] width 36 height 16
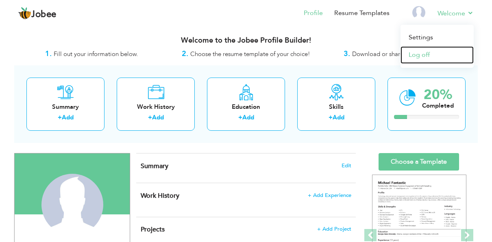
click at [419, 51] on link "Log off" at bounding box center [437, 54] width 73 height 17
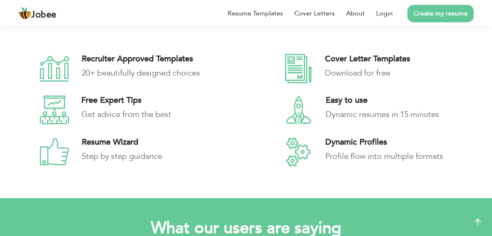
scroll to position [1144, 0]
